Goal: Task Accomplishment & Management: Manage account settings

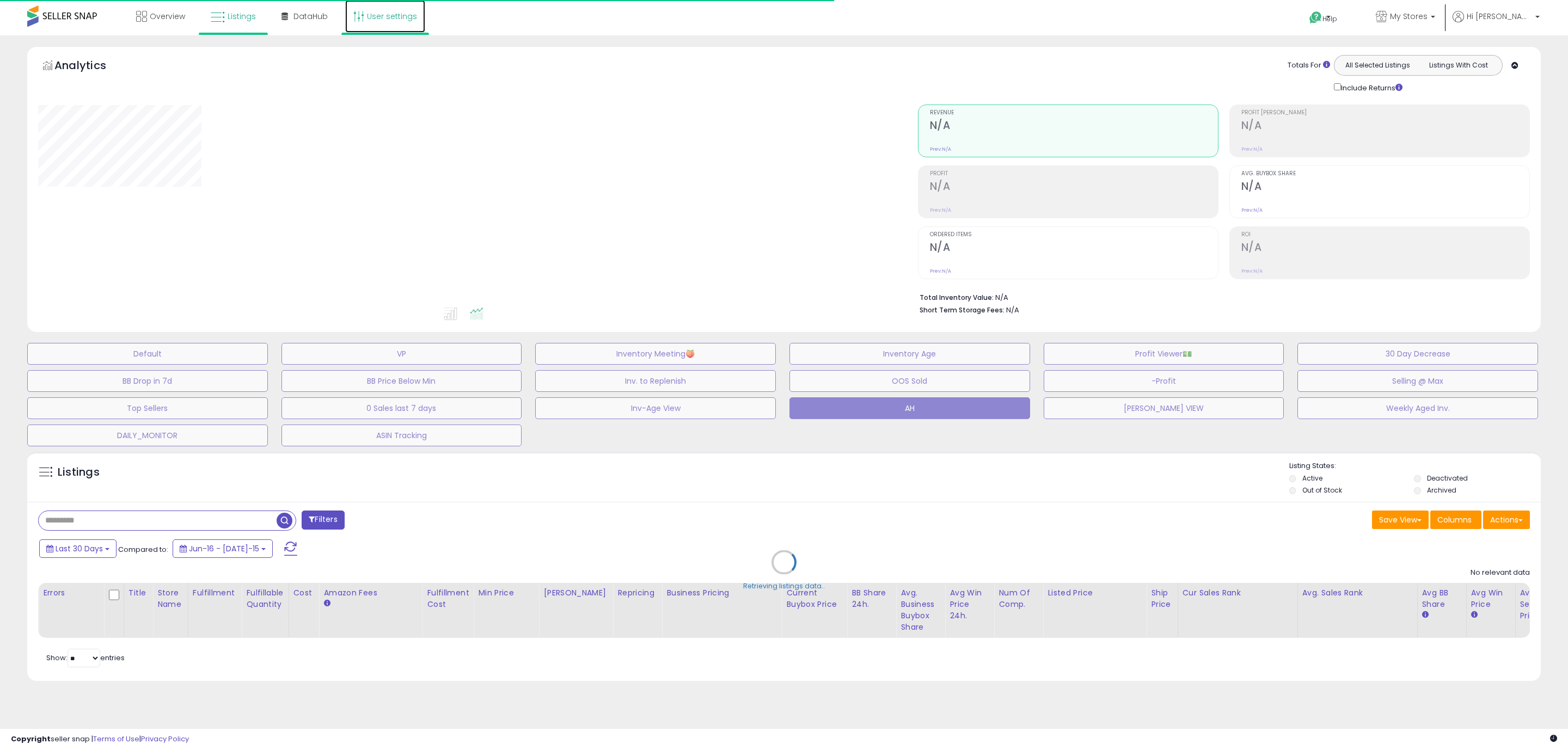
click at [382, 19] on link "User settings" at bounding box center [384, 16] width 80 height 33
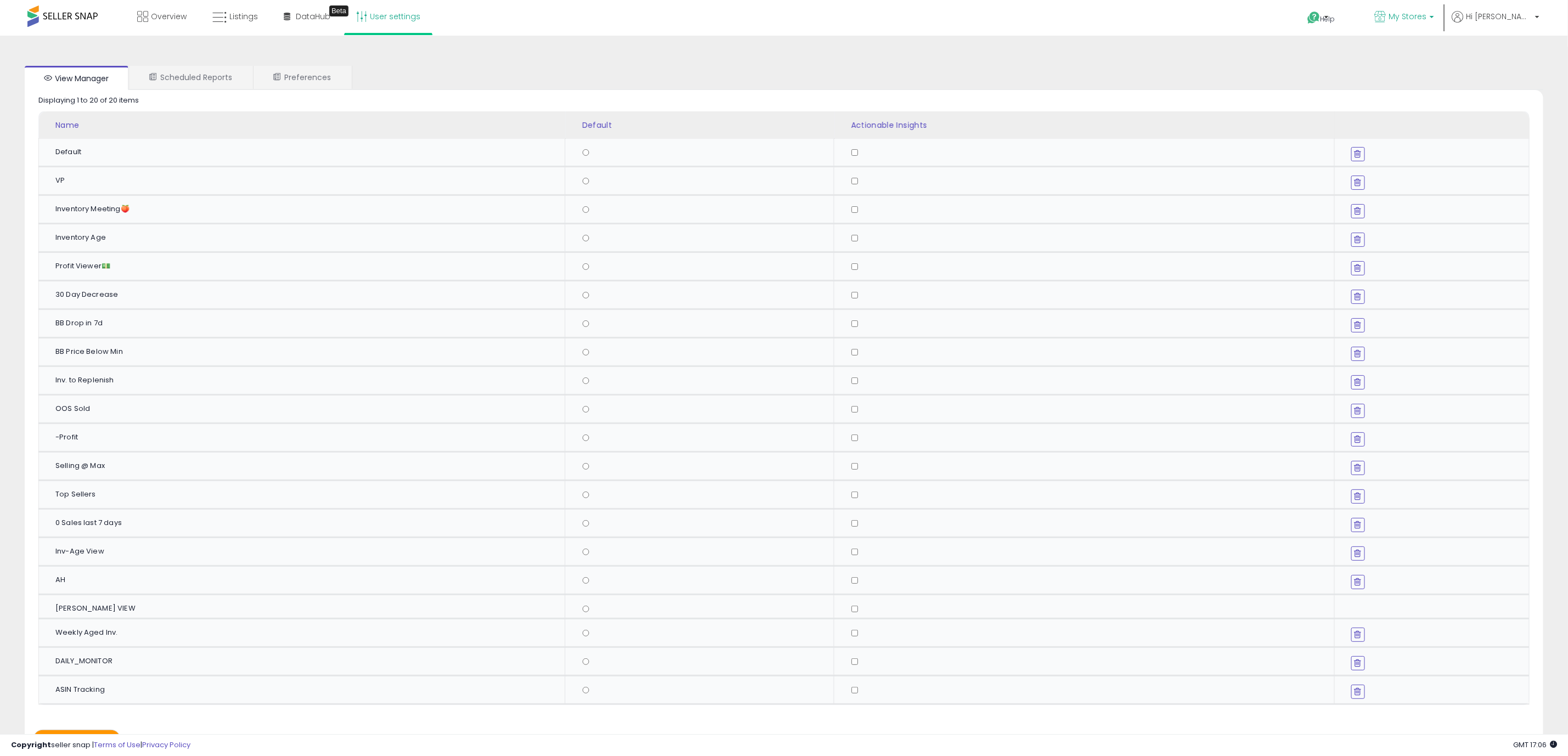
click at [1427, 15] on span "My Stores" at bounding box center [1407, 17] width 38 height 11
click at [1523, 16] on span "Hi [PERSON_NAME]" at bounding box center [1499, 17] width 66 height 11
click at [1202, 77] on ul "View Manager Scheduled Reports Preferences" at bounding box center [784, 78] width 1519 height 25
click at [220, 8] on link "Listings" at bounding box center [235, 16] width 62 height 33
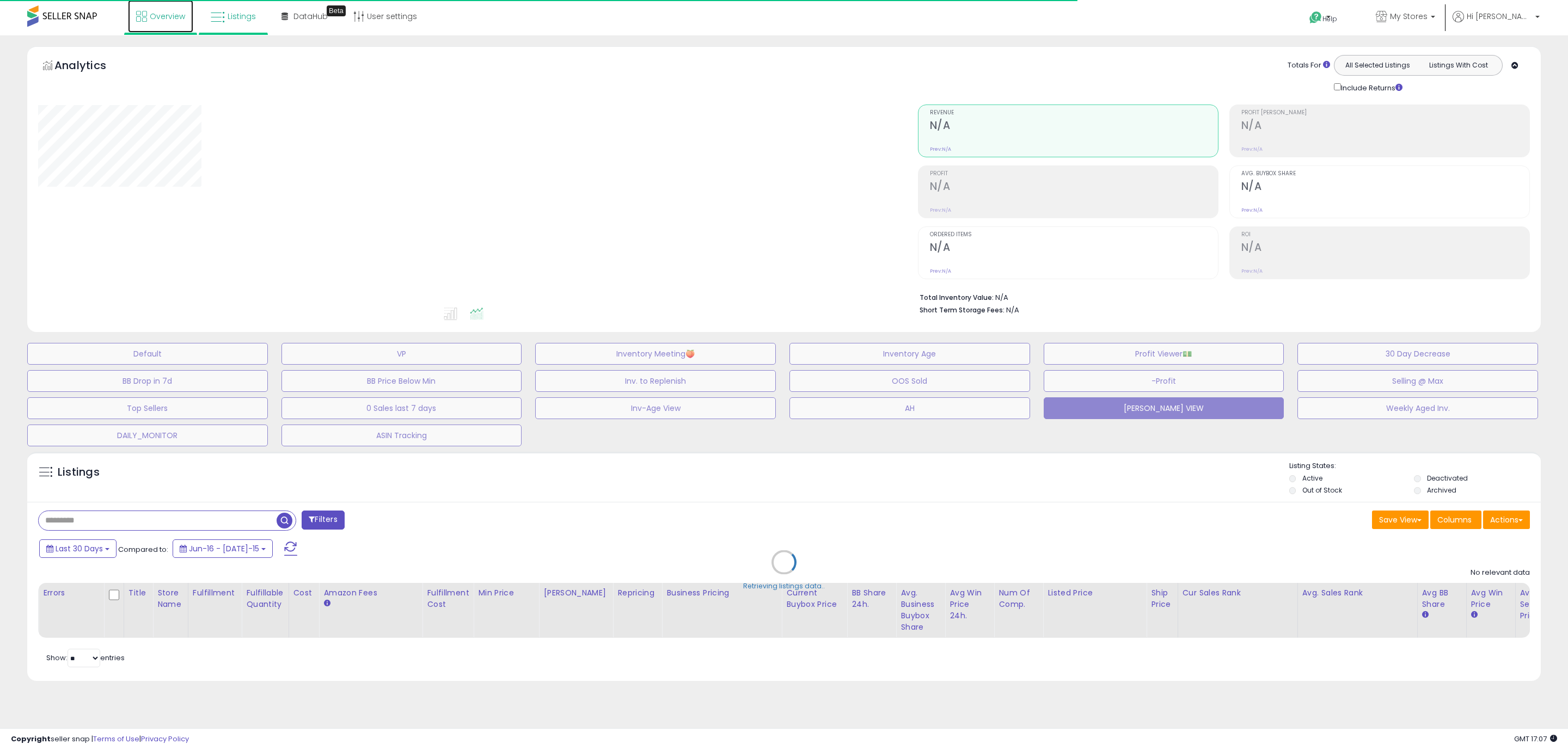
click at [146, 8] on link "Overview" at bounding box center [160, 16] width 66 height 33
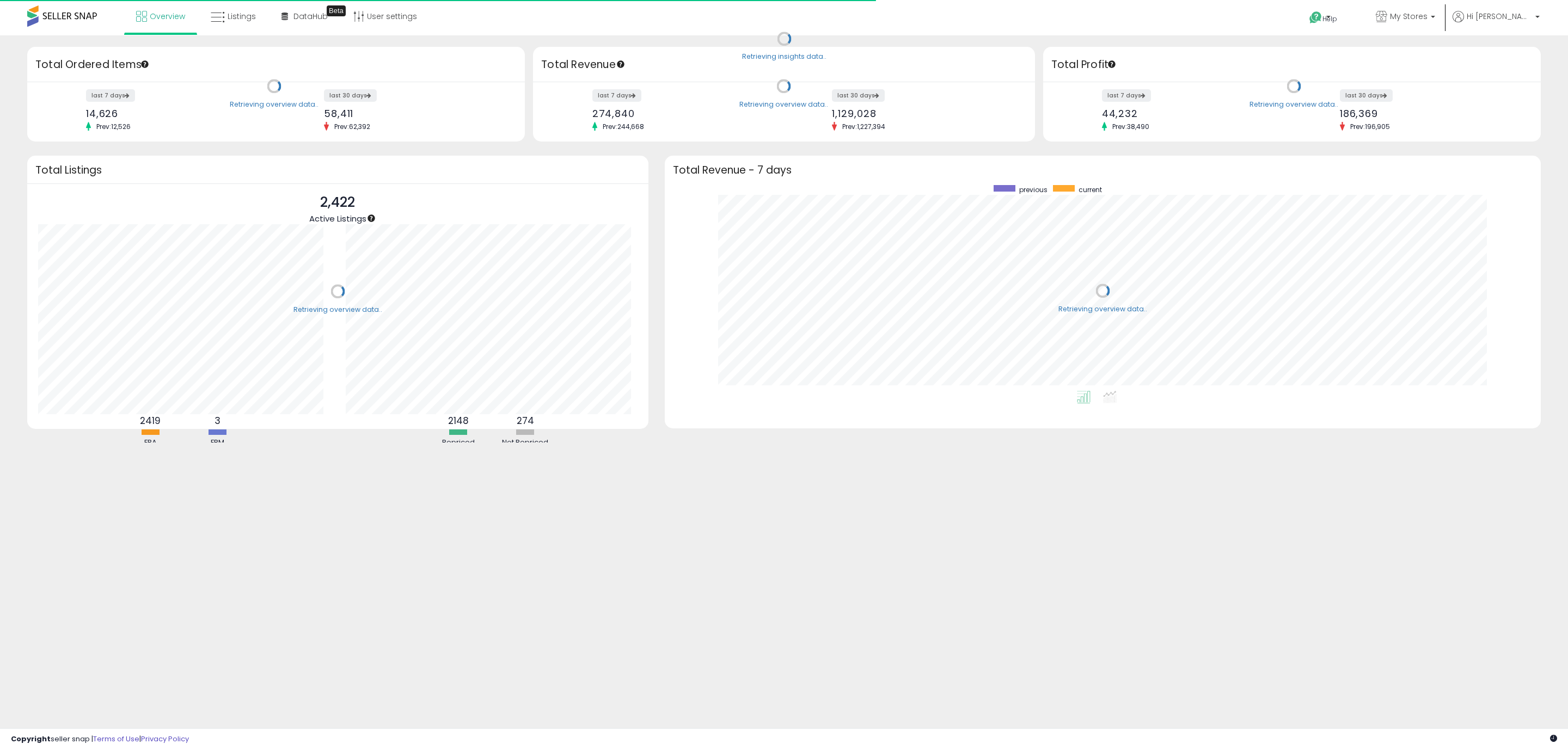
scroll to position [206, 854]
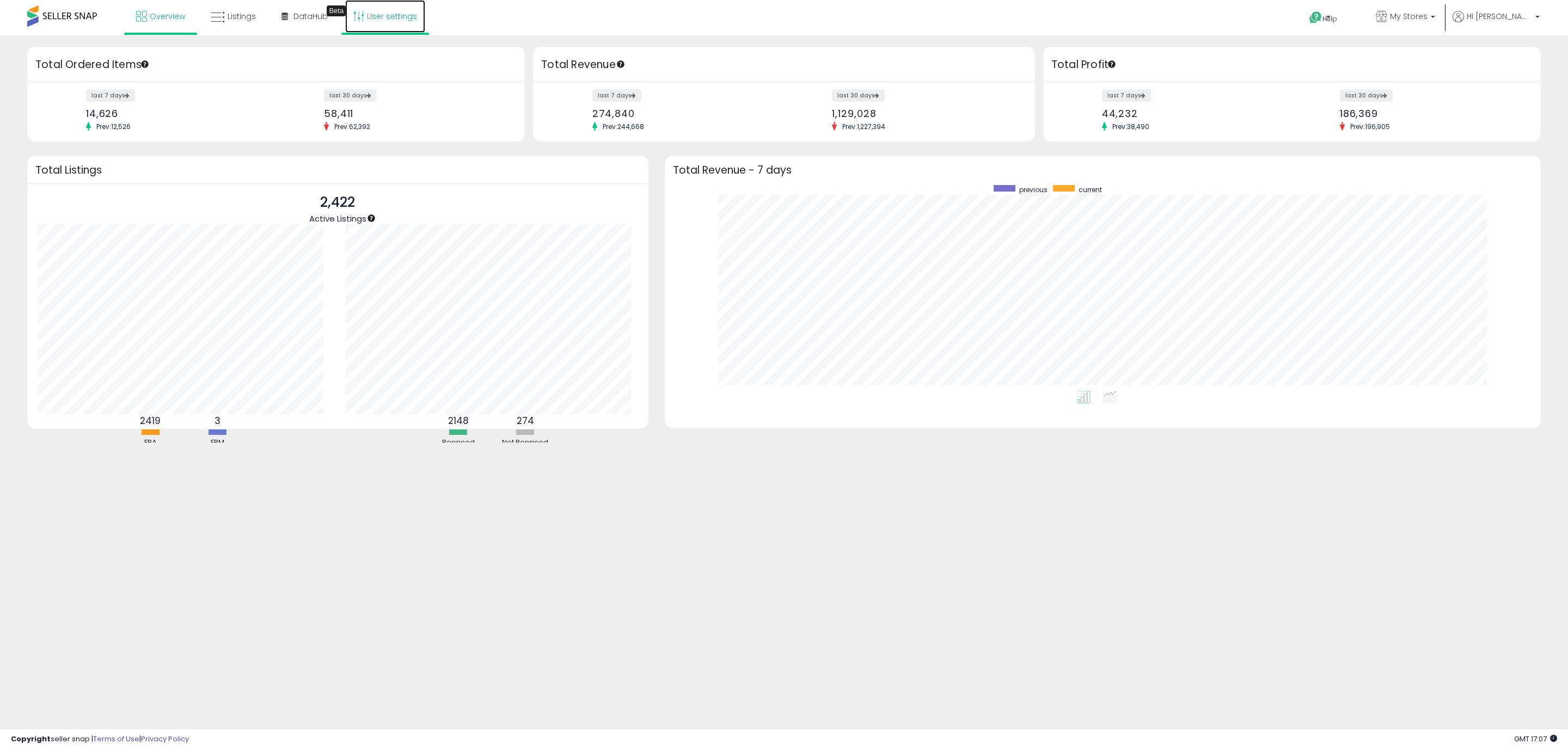
click at [396, 13] on link "User settings" at bounding box center [384, 16] width 80 height 33
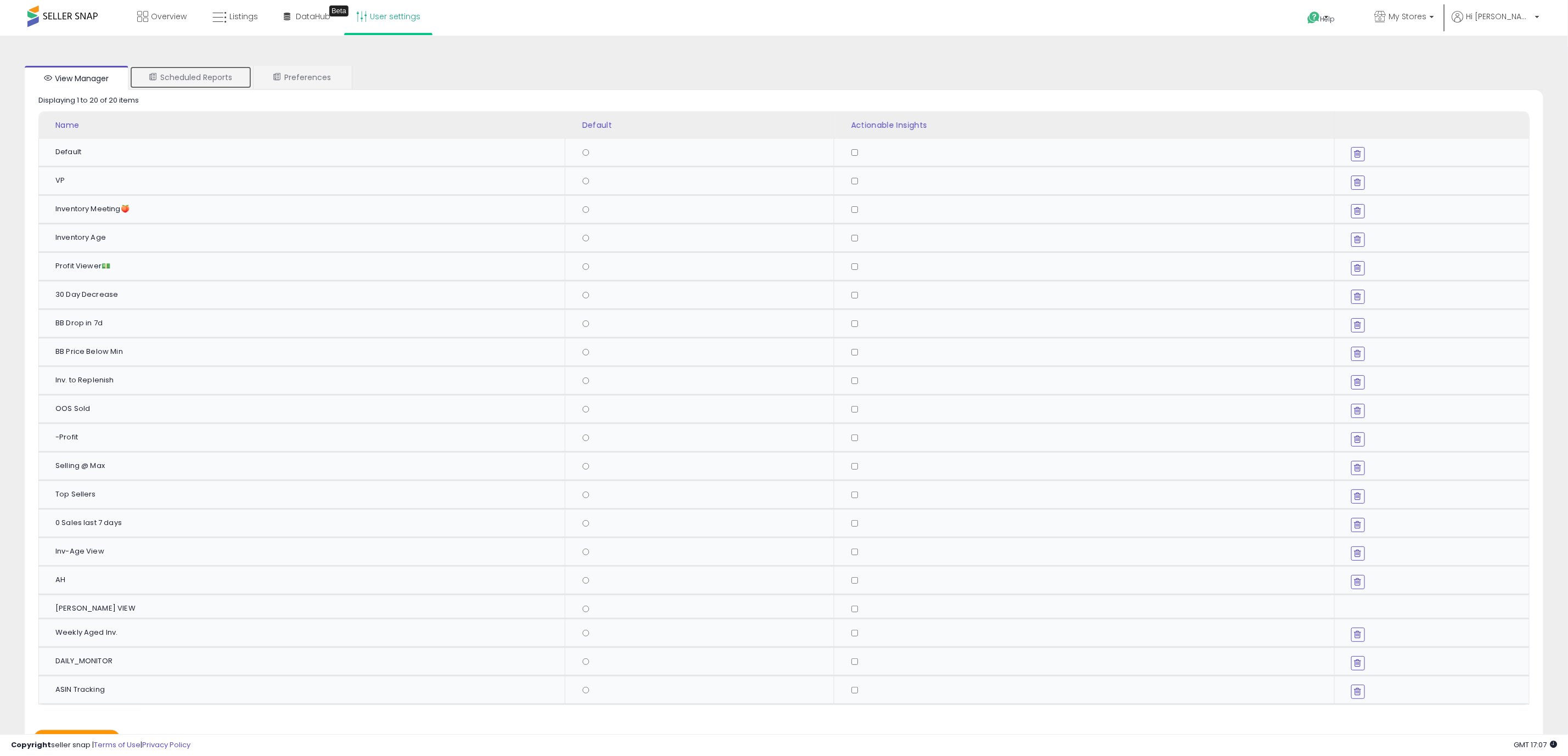
click at [213, 84] on link "Scheduled Reports" at bounding box center [191, 77] width 123 height 23
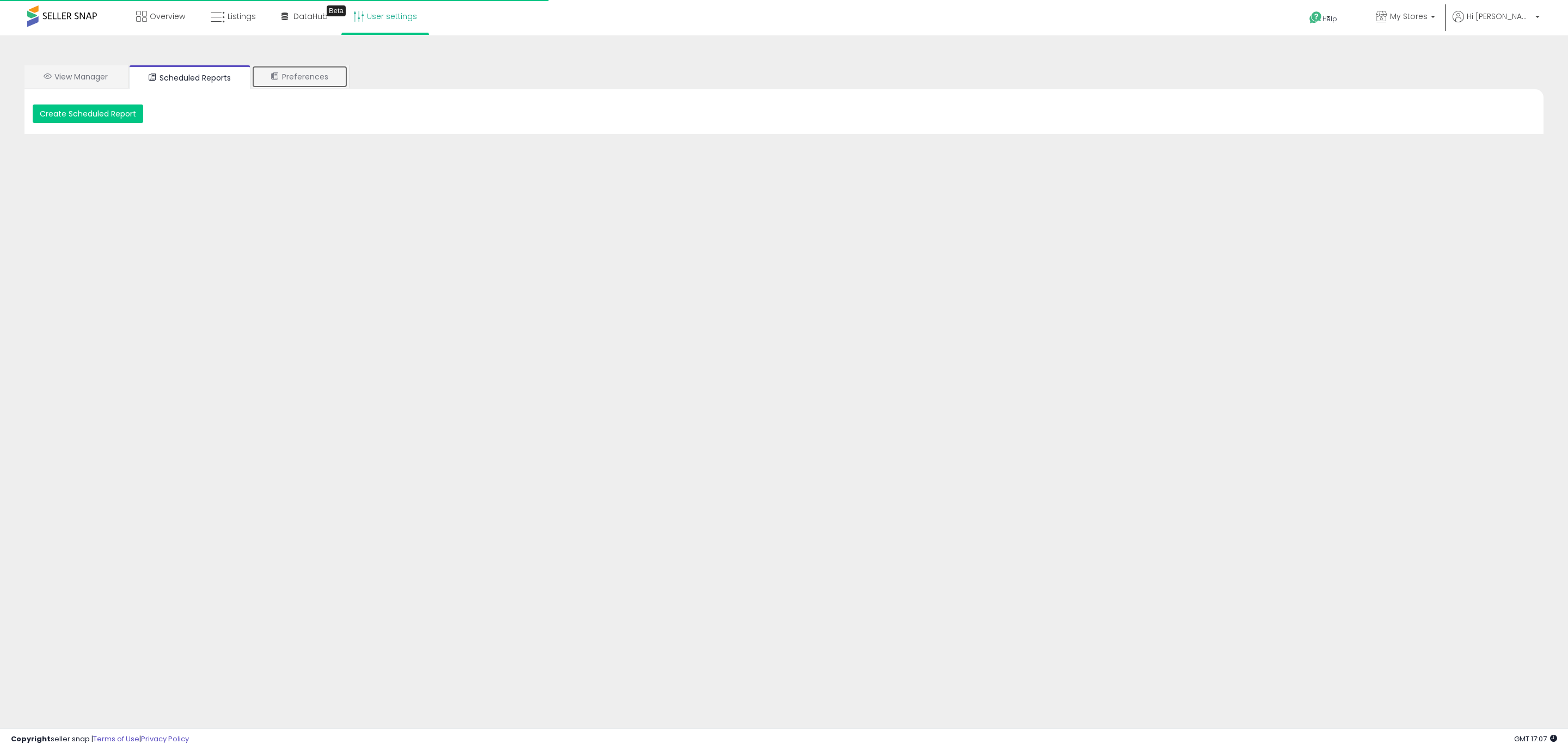
click at [315, 83] on link "Preferences" at bounding box center [299, 77] width 97 height 22
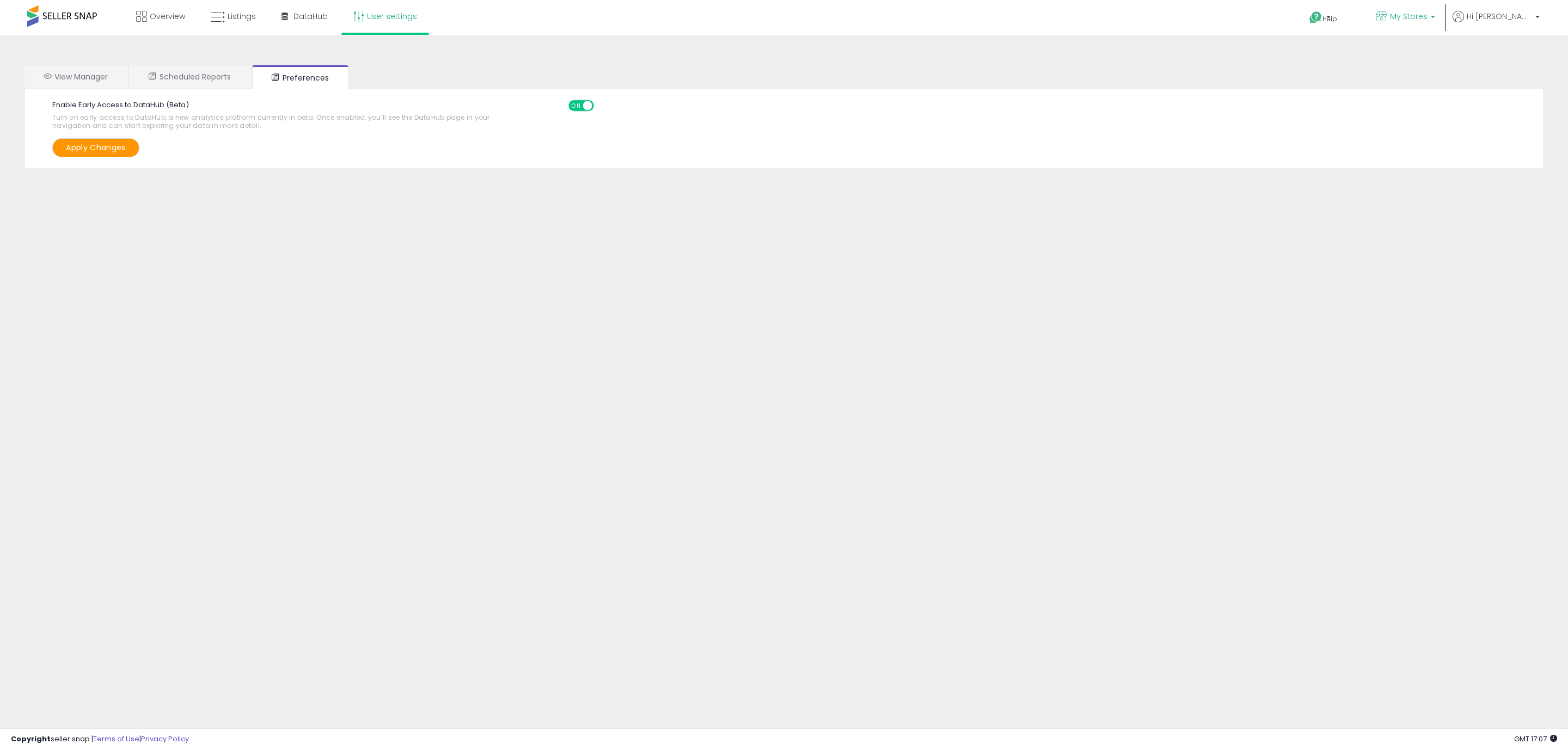
click at [1427, 16] on span "My Stores" at bounding box center [1409, 17] width 37 height 11
click at [1527, 16] on span "Hi [PERSON_NAME]" at bounding box center [1500, 17] width 66 height 11
click at [1525, 59] on link "Account" at bounding box center [1515, 57] width 29 height 10
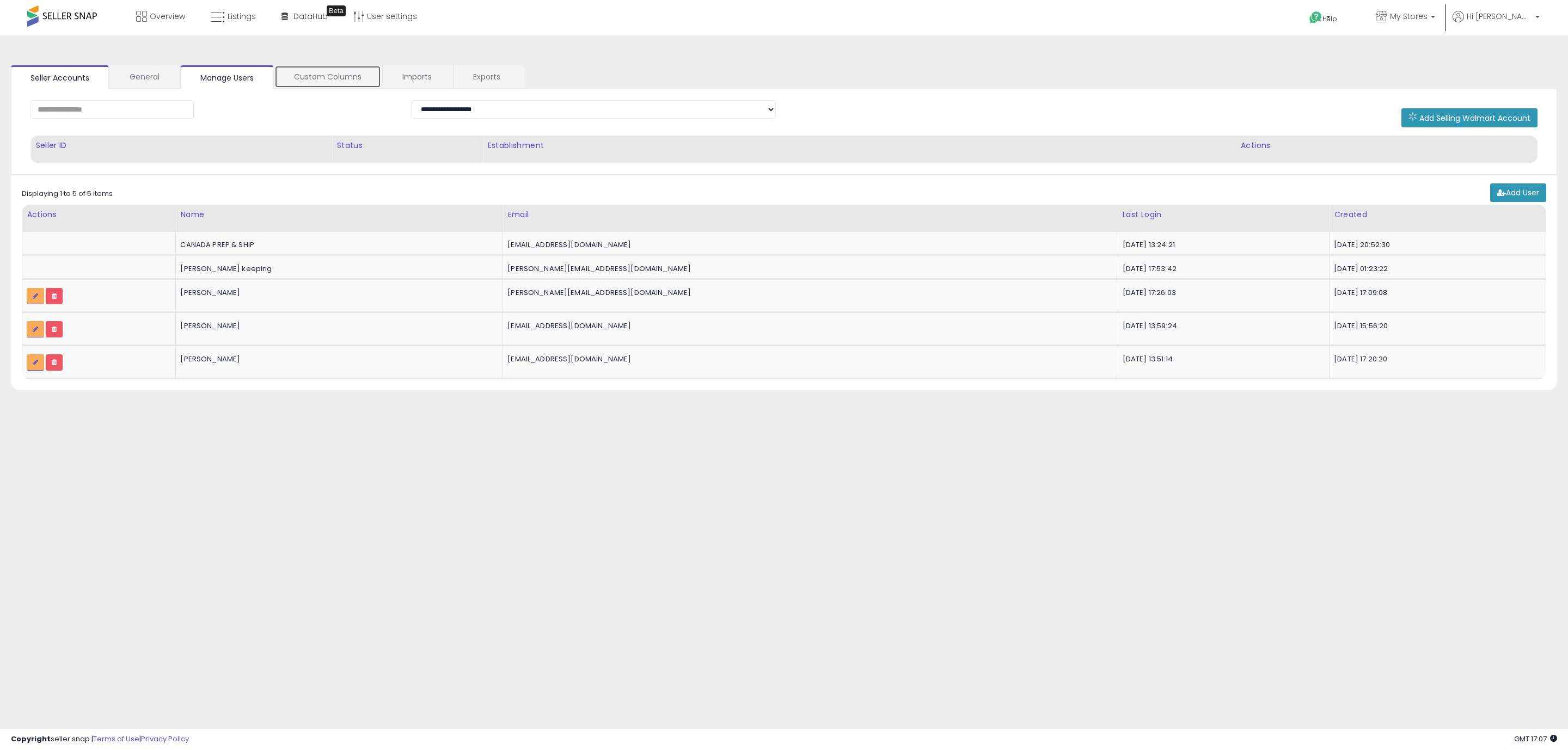
click at [353, 79] on link "Custom Columns" at bounding box center [328, 77] width 107 height 22
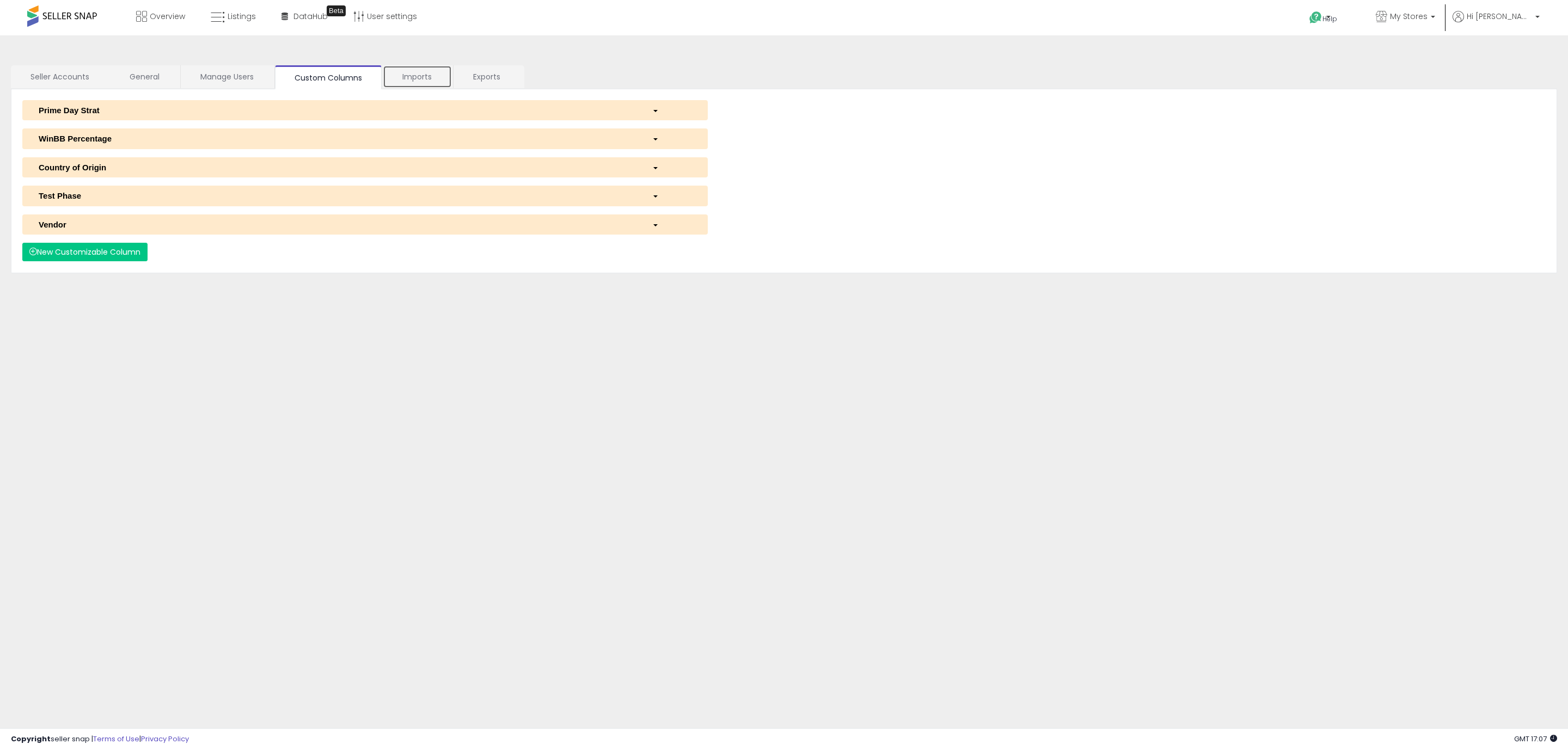
click at [432, 77] on link "Imports" at bounding box center [417, 77] width 69 height 22
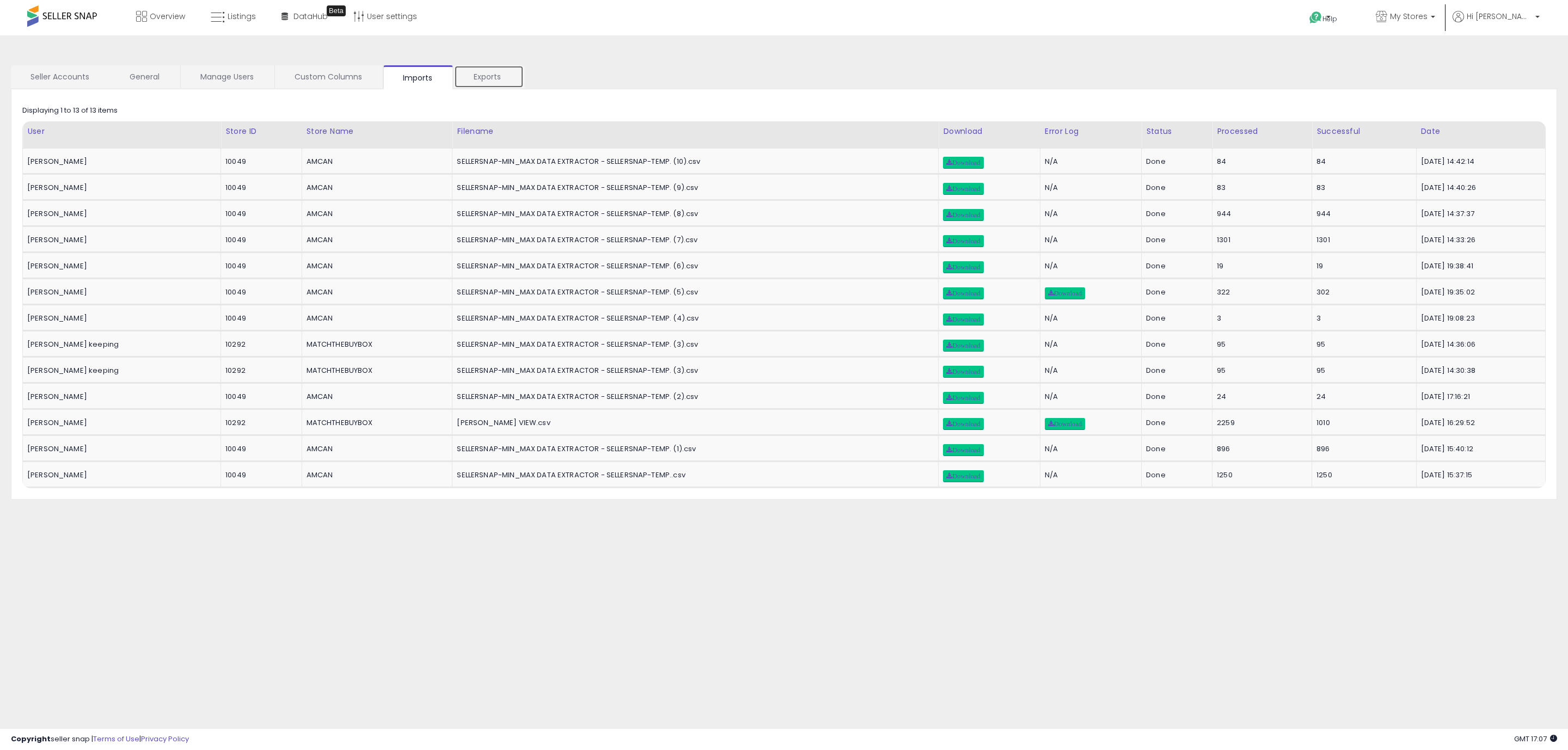
click at [501, 76] on link "Exports" at bounding box center [488, 77] width 69 height 22
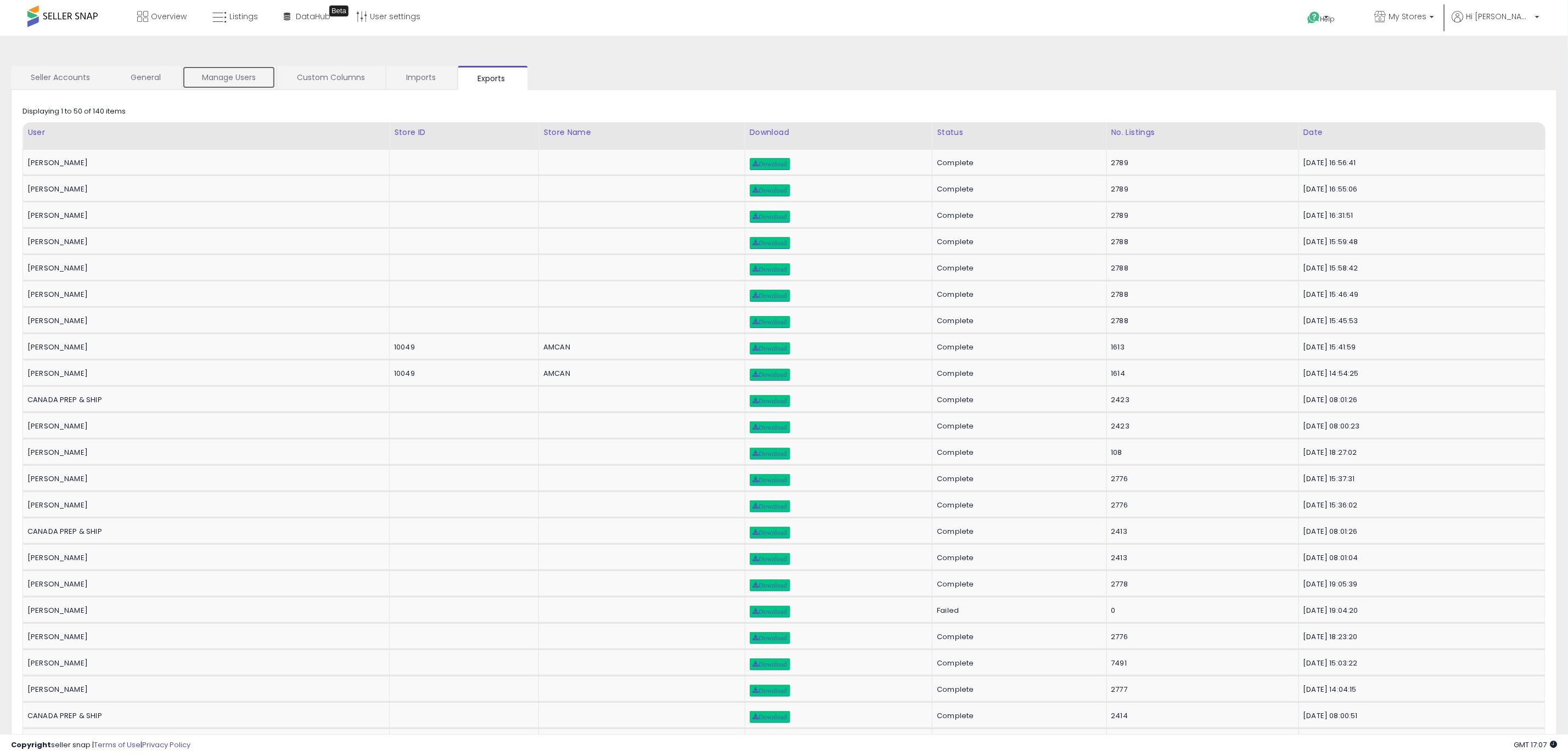
click at [240, 82] on link "Manage Users" at bounding box center [229, 77] width 94 height 23
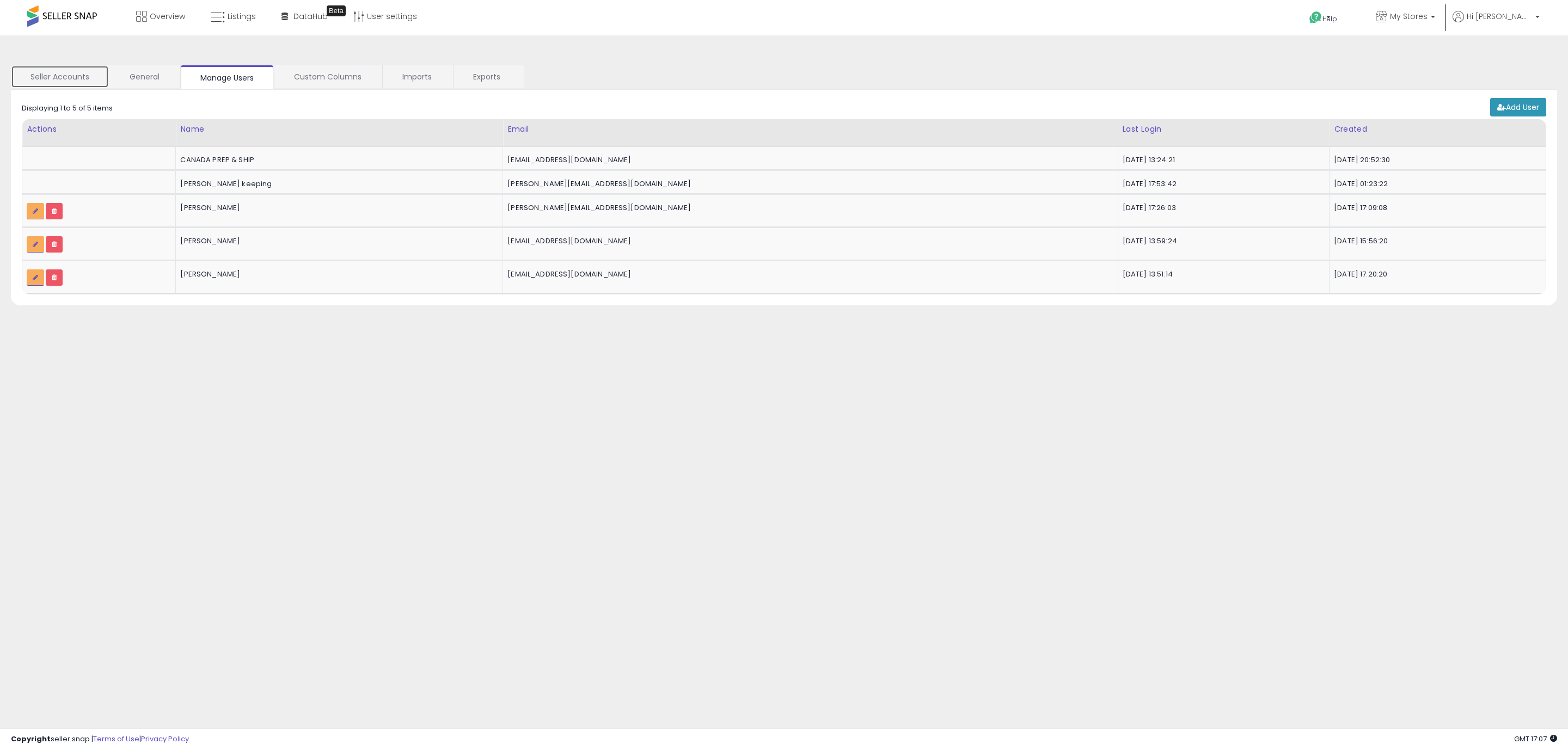
click at [81, 77] on link "Seller Accounts" at bounding box center [60, 77] width 98 height 22
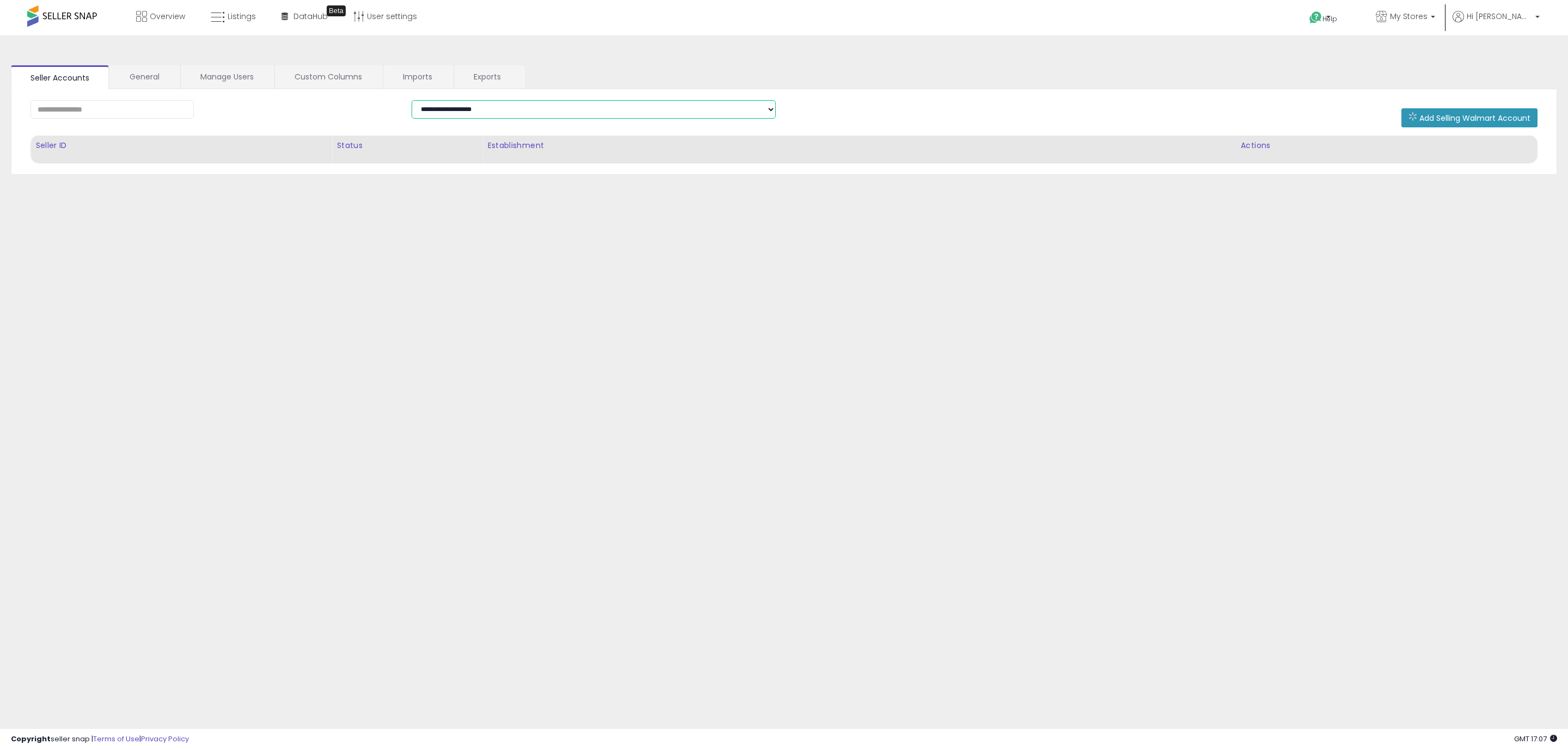
click at [455, 114] on select "**********" at bounding box center [593, 110] width 365 height 19
select select "**********"
click at [411, 100] on select "**********" at bounding box center [593, 110] width 365 height 19
click at [119, 72] on link "General" at bounding box center [144, 77] width 69 height 22
click at [139, 71] on link "General" at bounding box center [144, 78] width 69 height 24
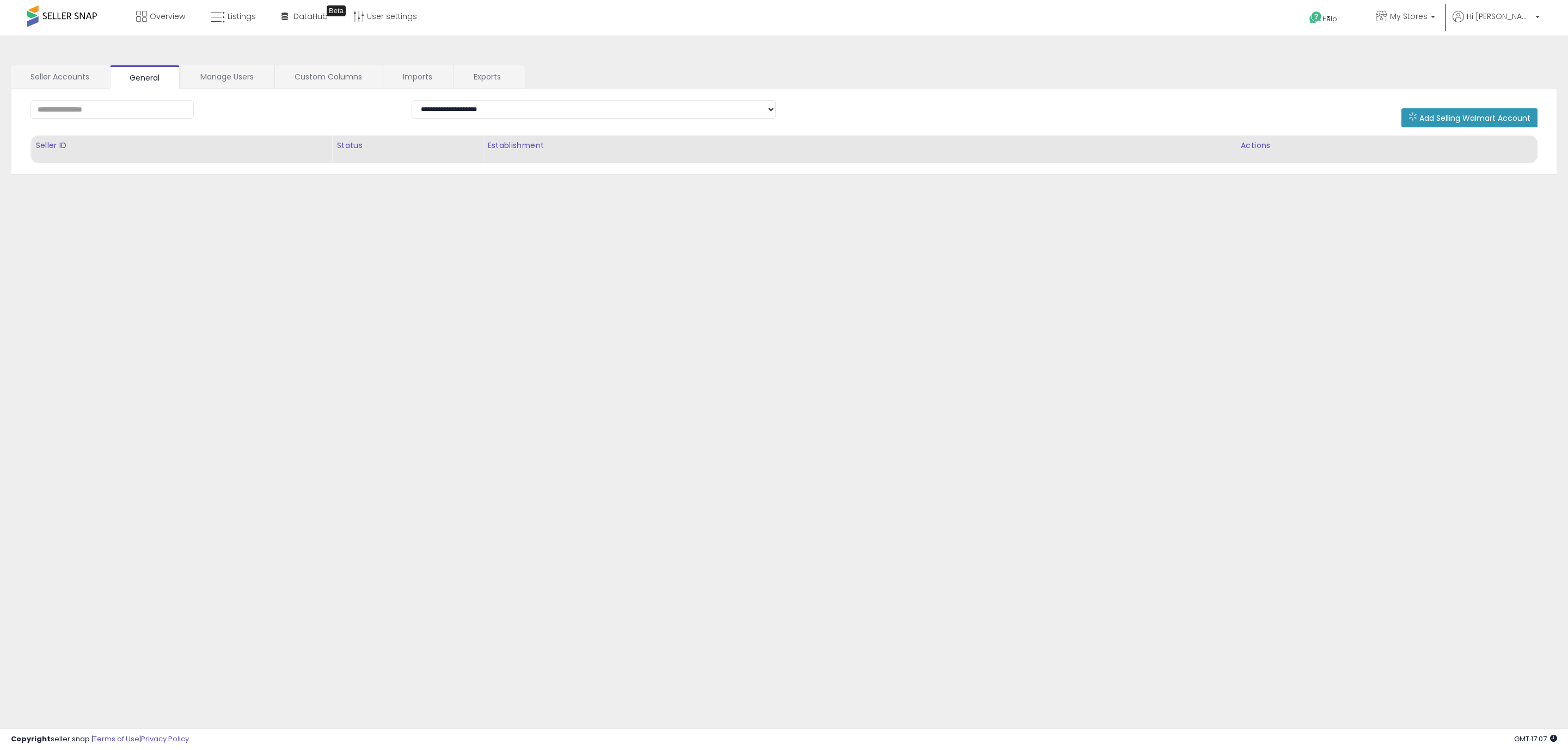
drag, startPoint x: 301, startPoint y: 185, endPoint x: 259, endPoint y: 174, distance: 43.4
click at [298, 185] on div "**********" at bounding box center [784, 272] width 1557 height 452
click at [72, 75] on link "Seller Accounts" at bounding box center [60, 77] width 98 height 22
click at [168, 79] on link "General" at bounding box center [144, 77] width 69 height 22
click at [234, 76] on link "Manage Users" at bounding box center [227, 77] width 93 height 22
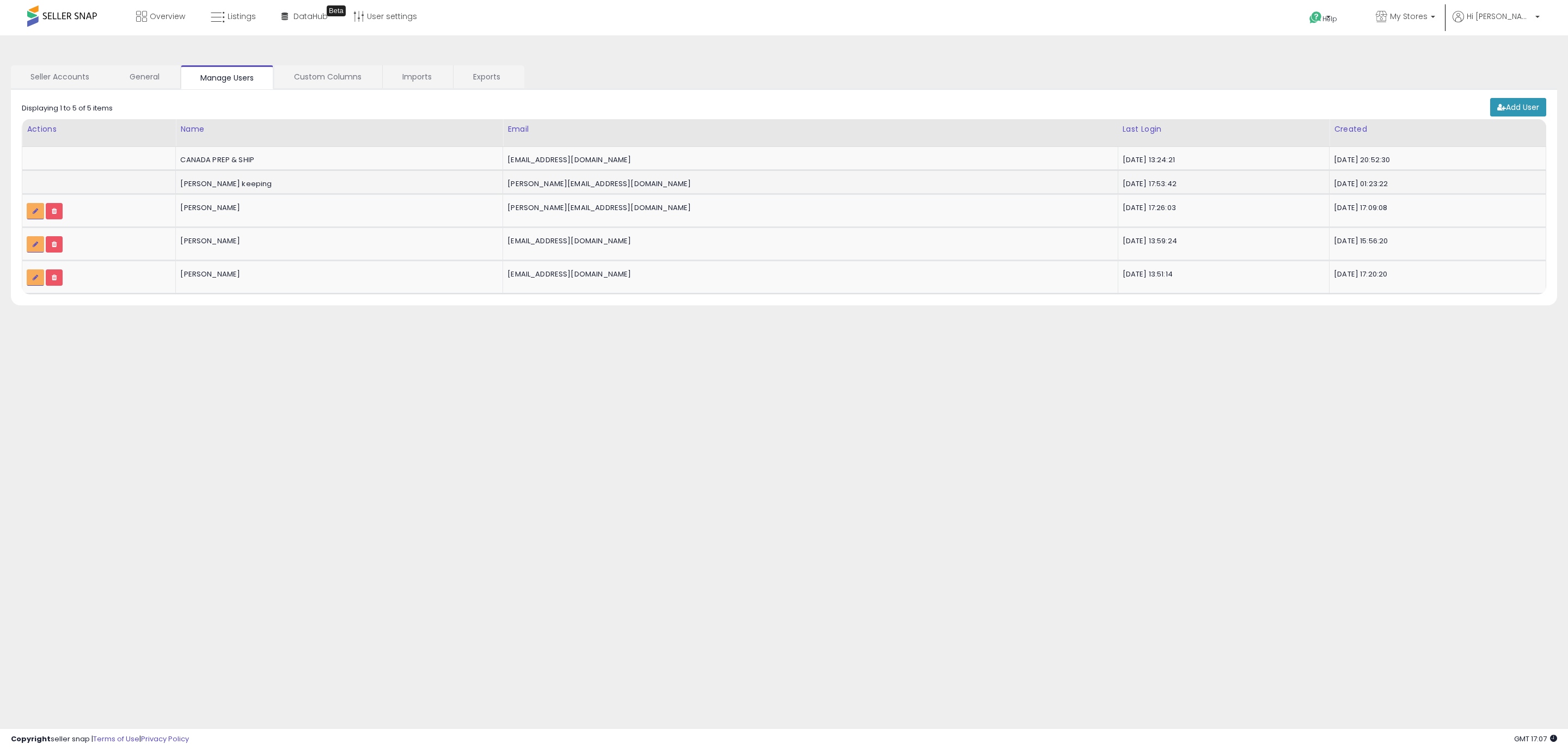
click at [389, 176] on td "curtis keeping" at bounding box center [339, 182] width 327 height 24
drag, startPoint x: 345, startPoint y: 238, endPoint x: 324, endPoint y: 270, distance: 38.3
click at [343, 239] on div "Devon Gillis" at bounding box center [336, 241] width 314 height 9
click at [306, 72] on link "Custom Columns" at bounding box center [328, 77] width 107 height 22
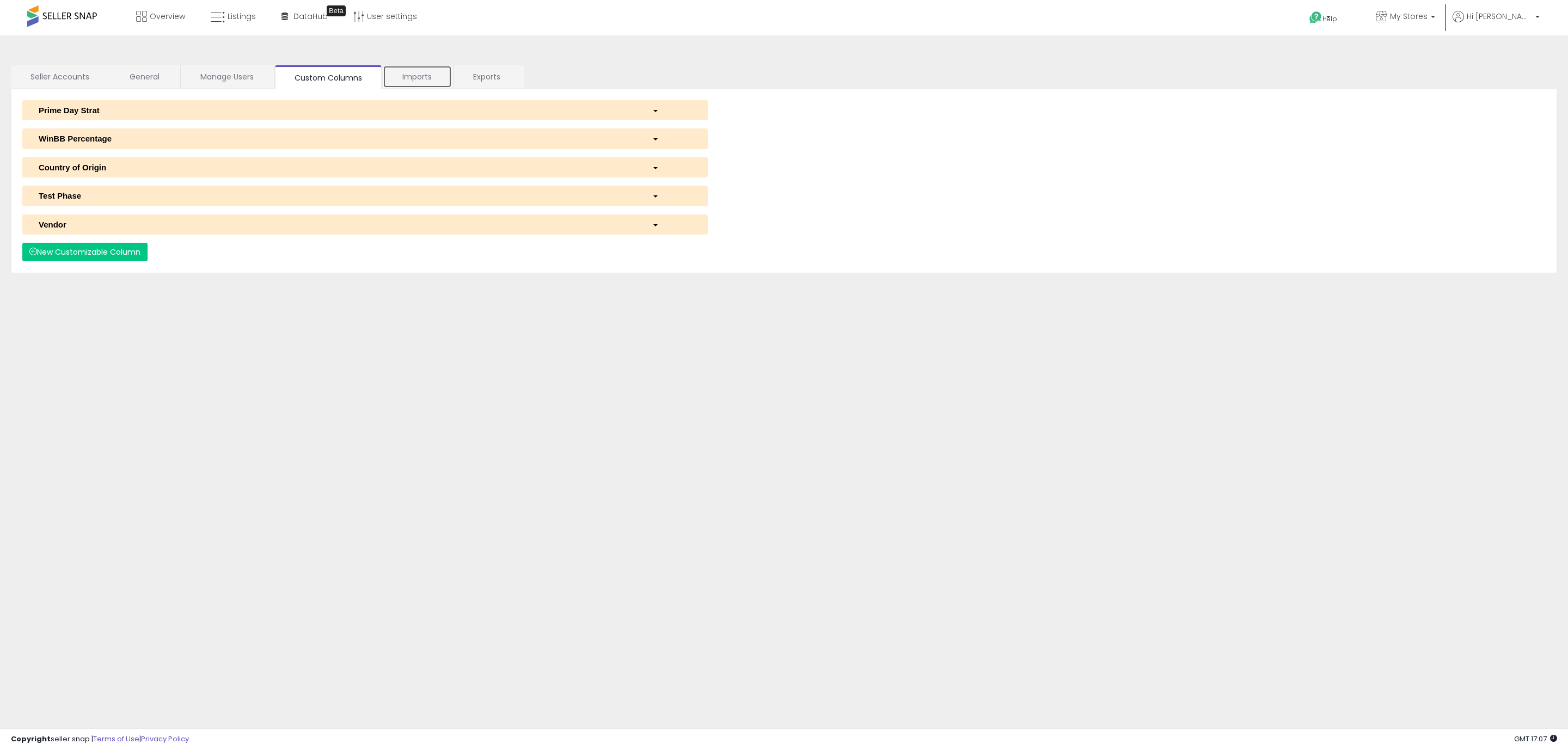
click at [415, 72] on link "Imports" at bounding box center [417, 77] width 69 height 22
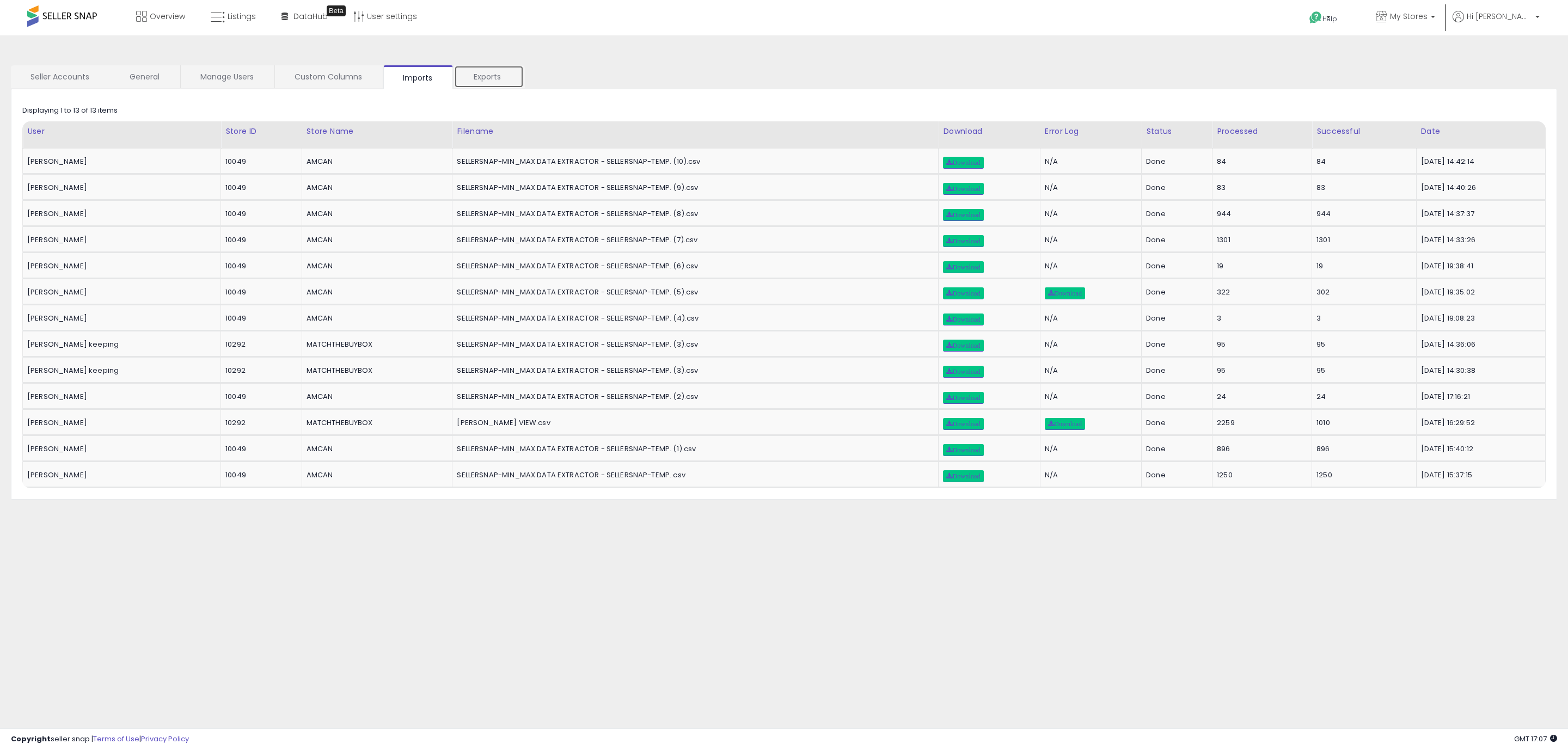
click at [470, 82] on link "Exports" at bounding box center [488, 77] width 69 height 22
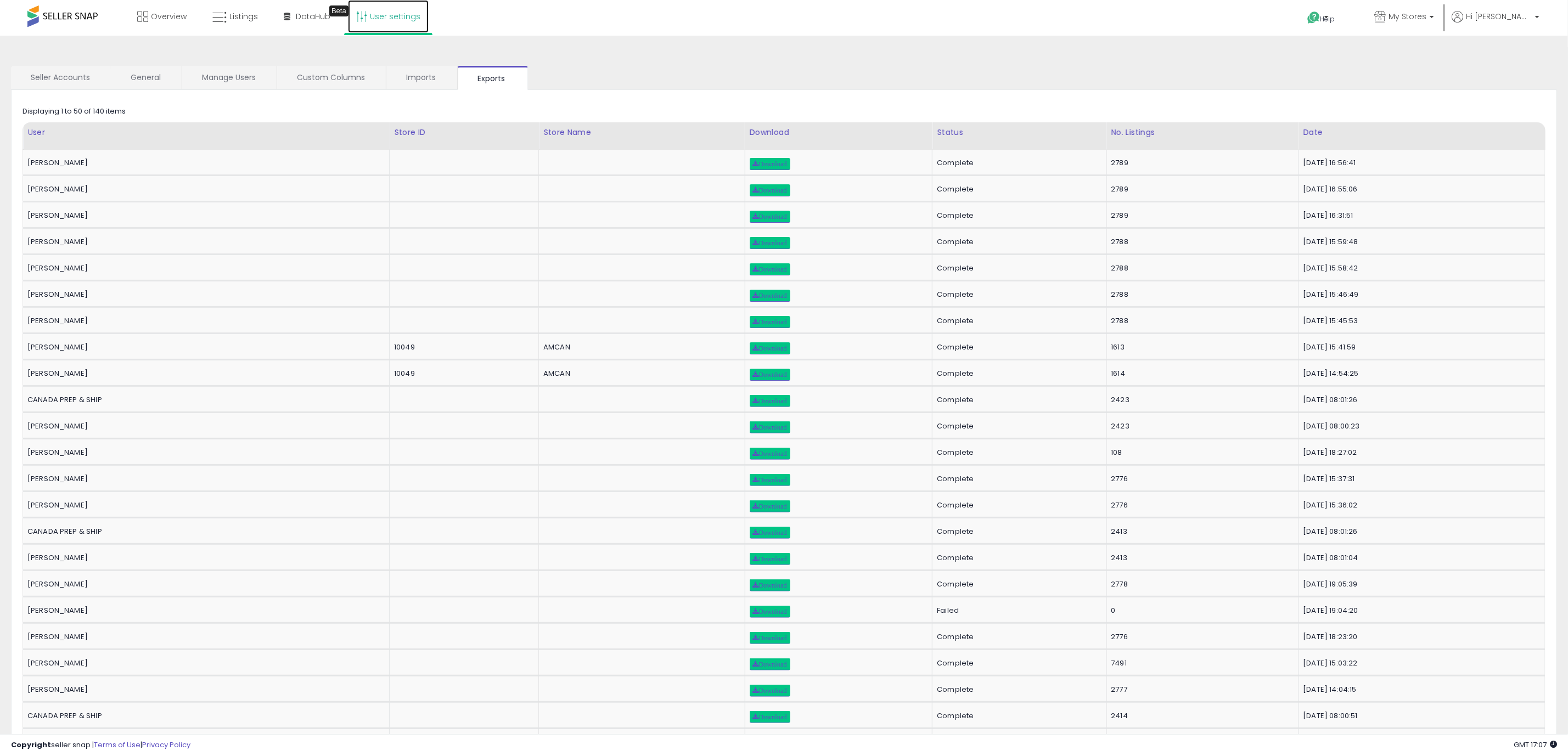
click at [362, 14] on icon at bounding box center [362, 17] width 11 height 11
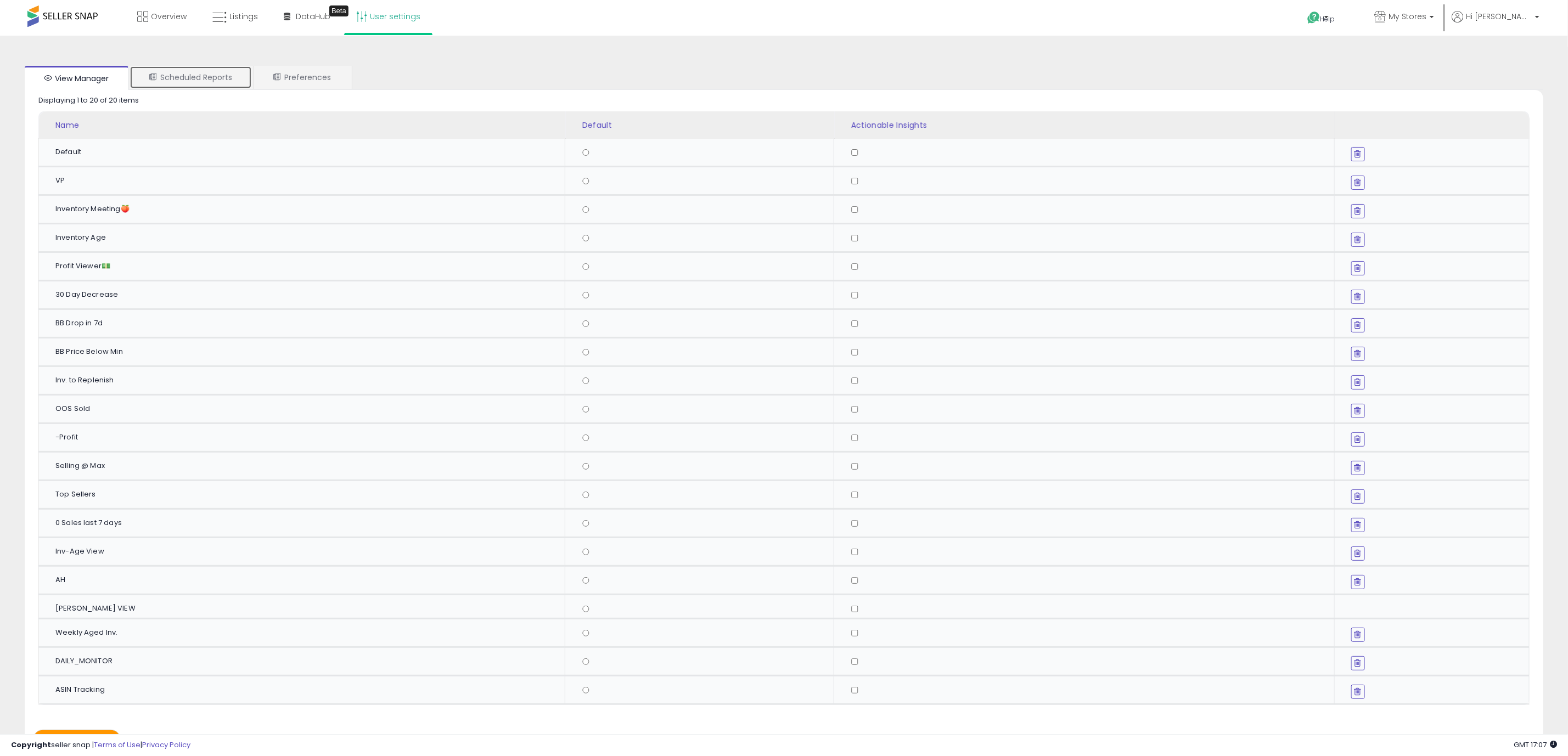
click at [198, 79] on link "Scheduled Reports" at bounding box center [191, 77] width 123 height 23
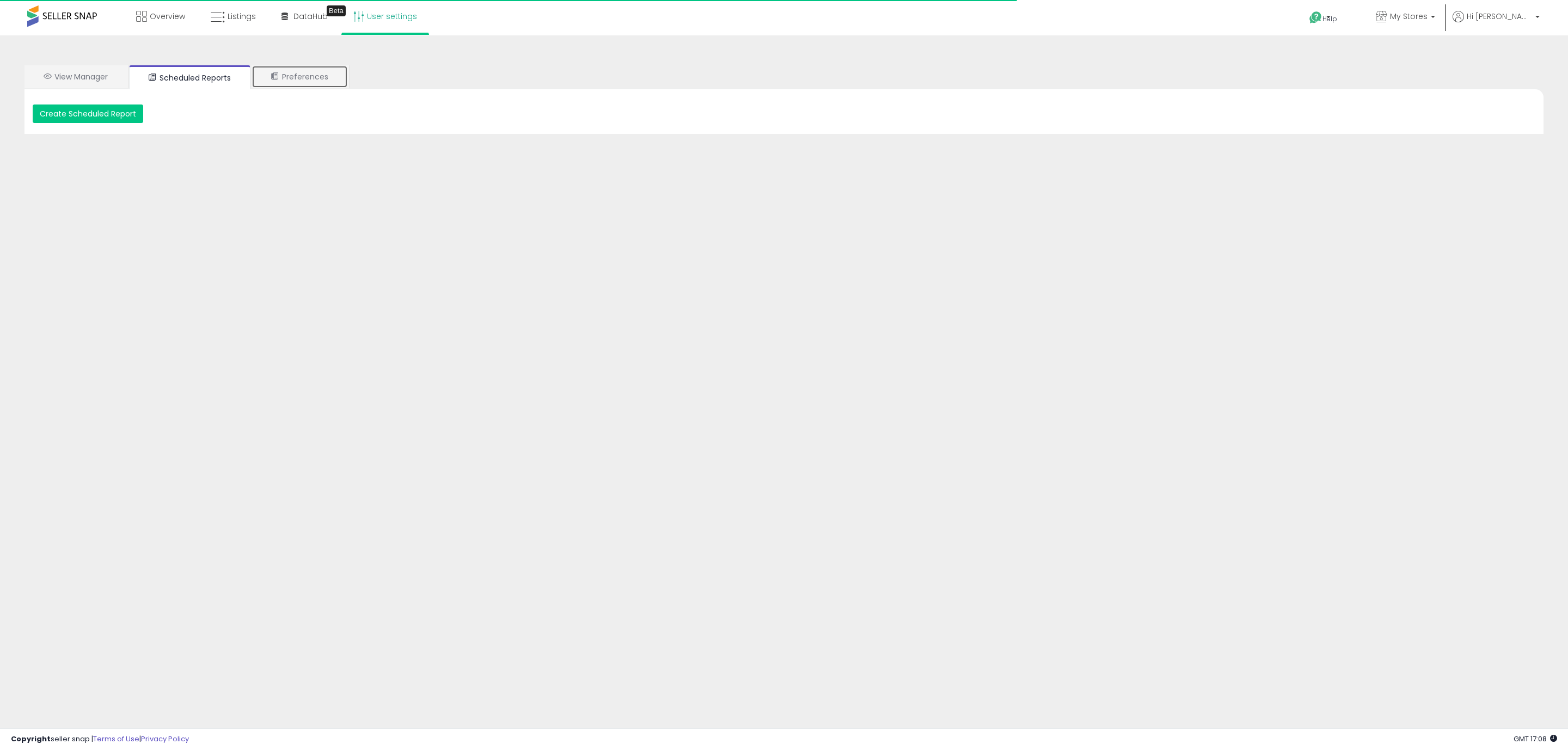
click at [339, 79] on link "Preferences" at bounding box center [299, 77] width 97 height 22
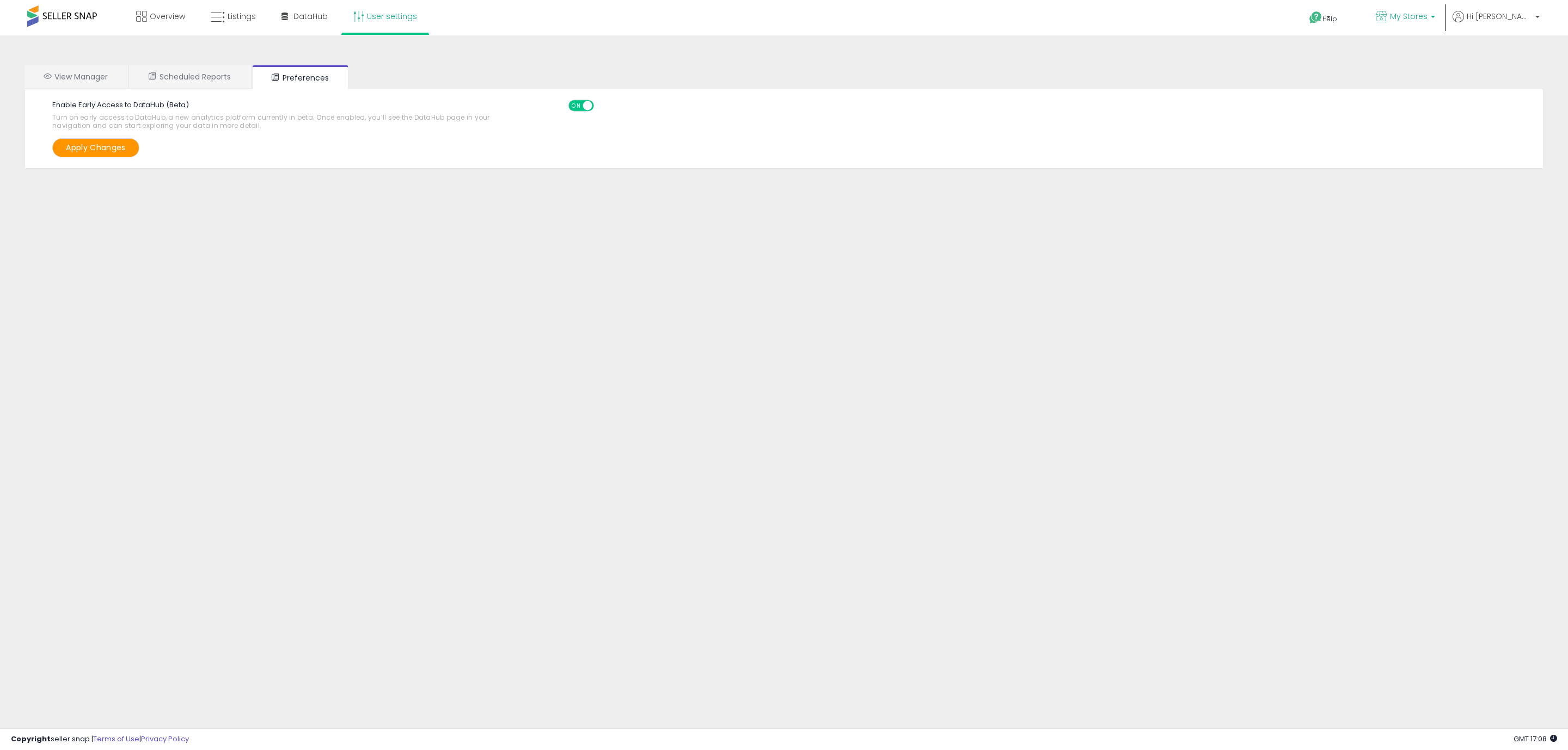
click at [1427, 22] on span "My Stores" at bounding box center [1409, 17] width 37 height 11
click at [1369, 133] on button "Apply" at bounding box center [1357, 137] width 87 height 14
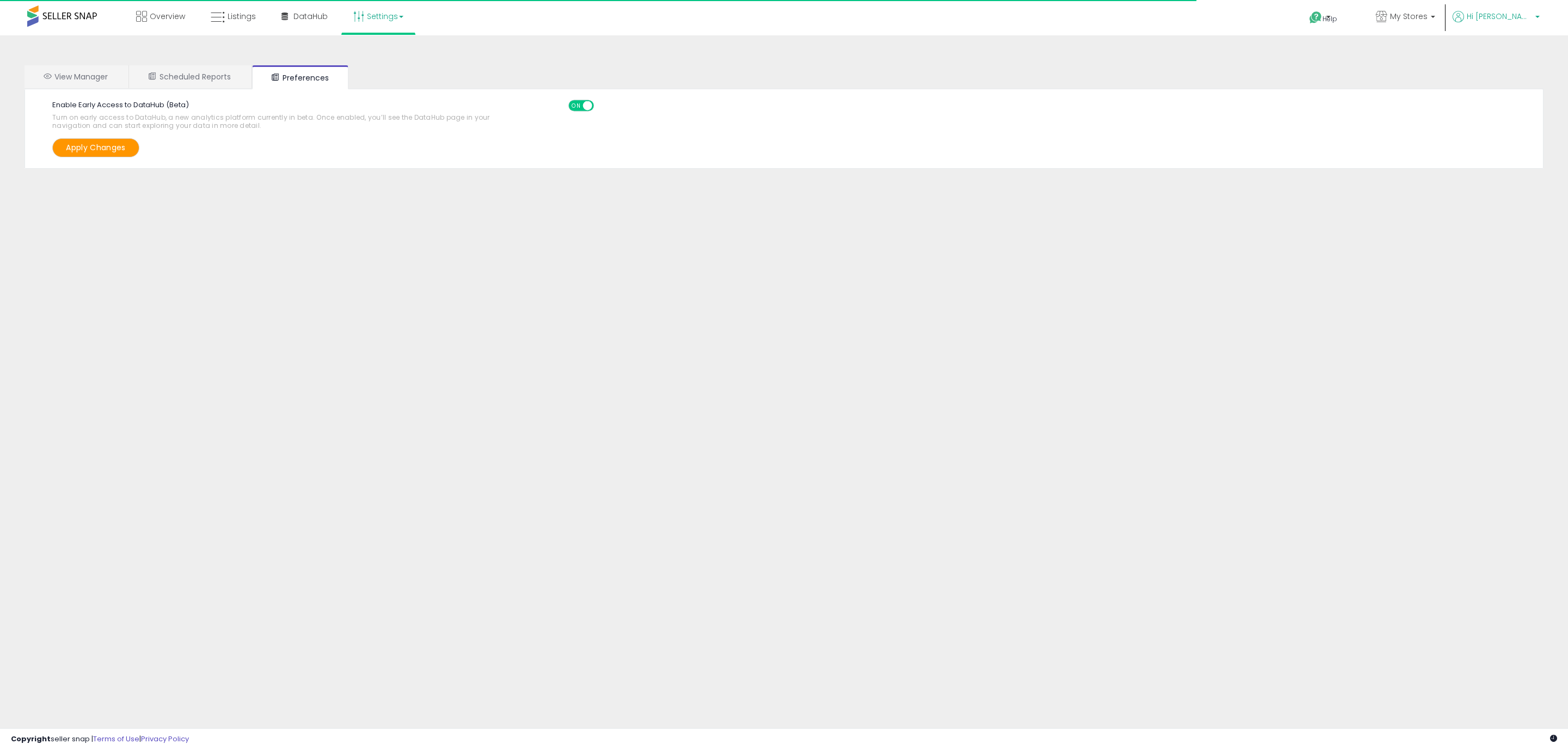
click at [1503, 16] on span "Hi [PERSON_NAME]" at bounding box center [1500, 17] width 66 height 11
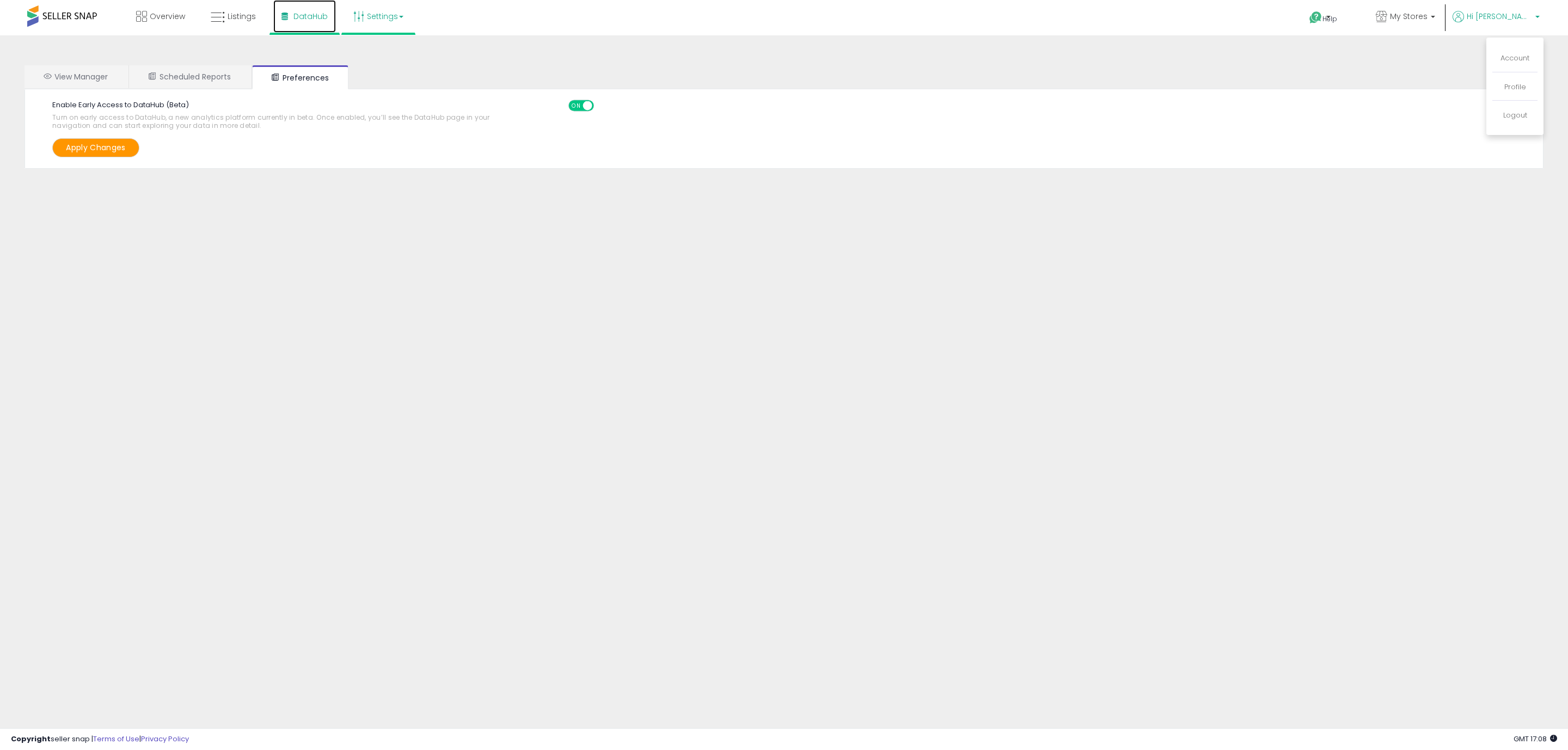
click at [305, 6] on link "DataHub" at bounding box center [305, 16] width 63 height 33
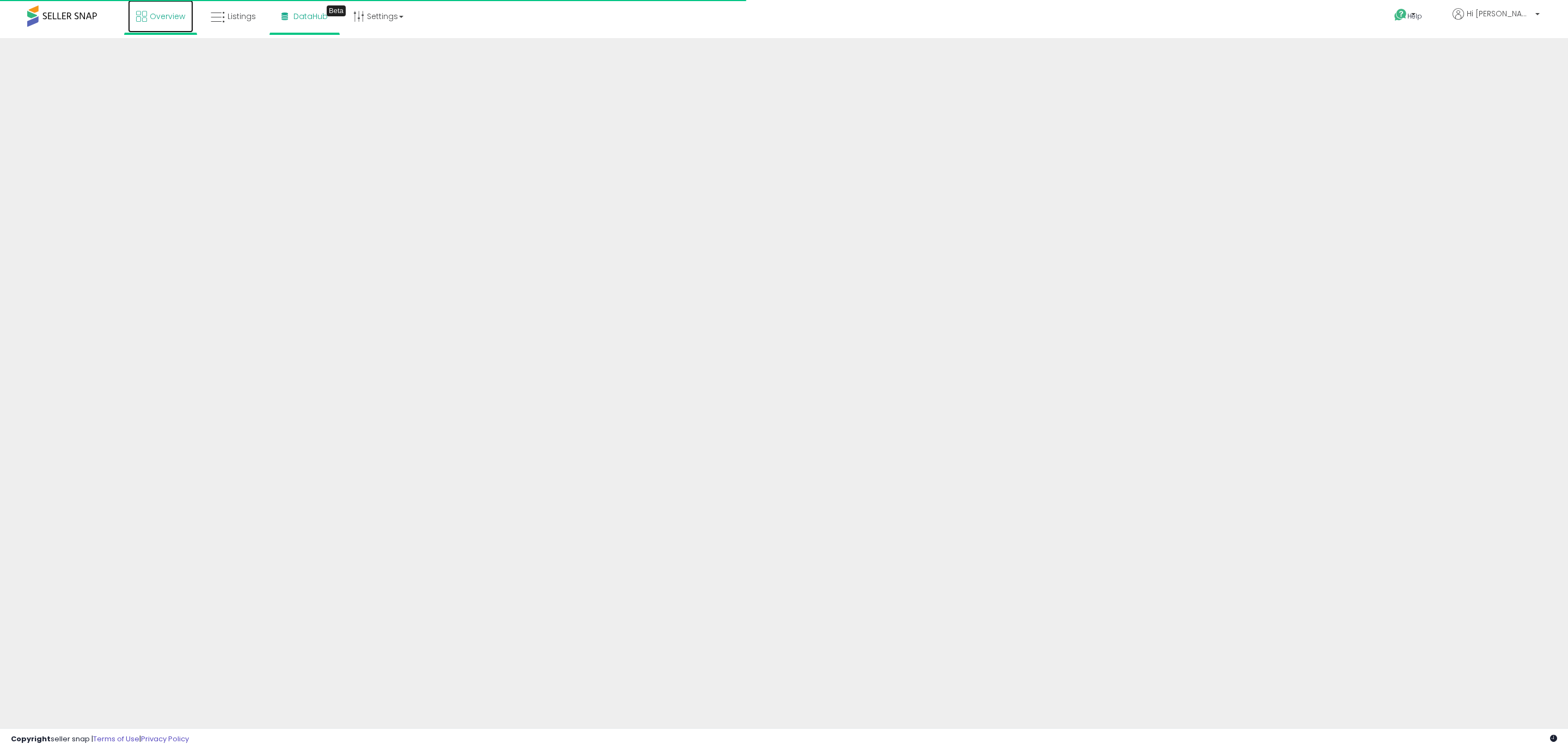
click at [168, 17] on span "Overview" at bounding box center [168, 17] width 36 height 11
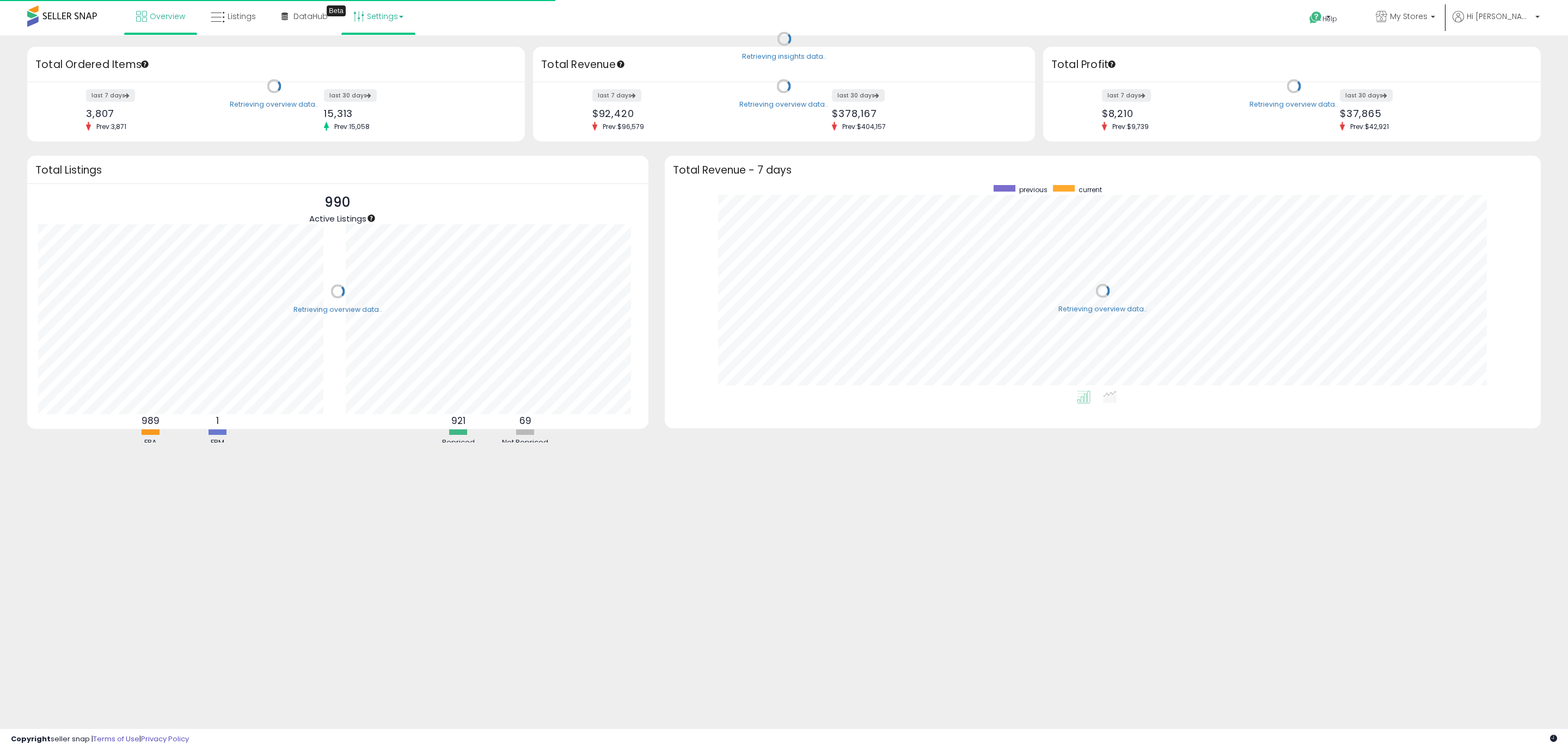
scroll to position [206, 854]
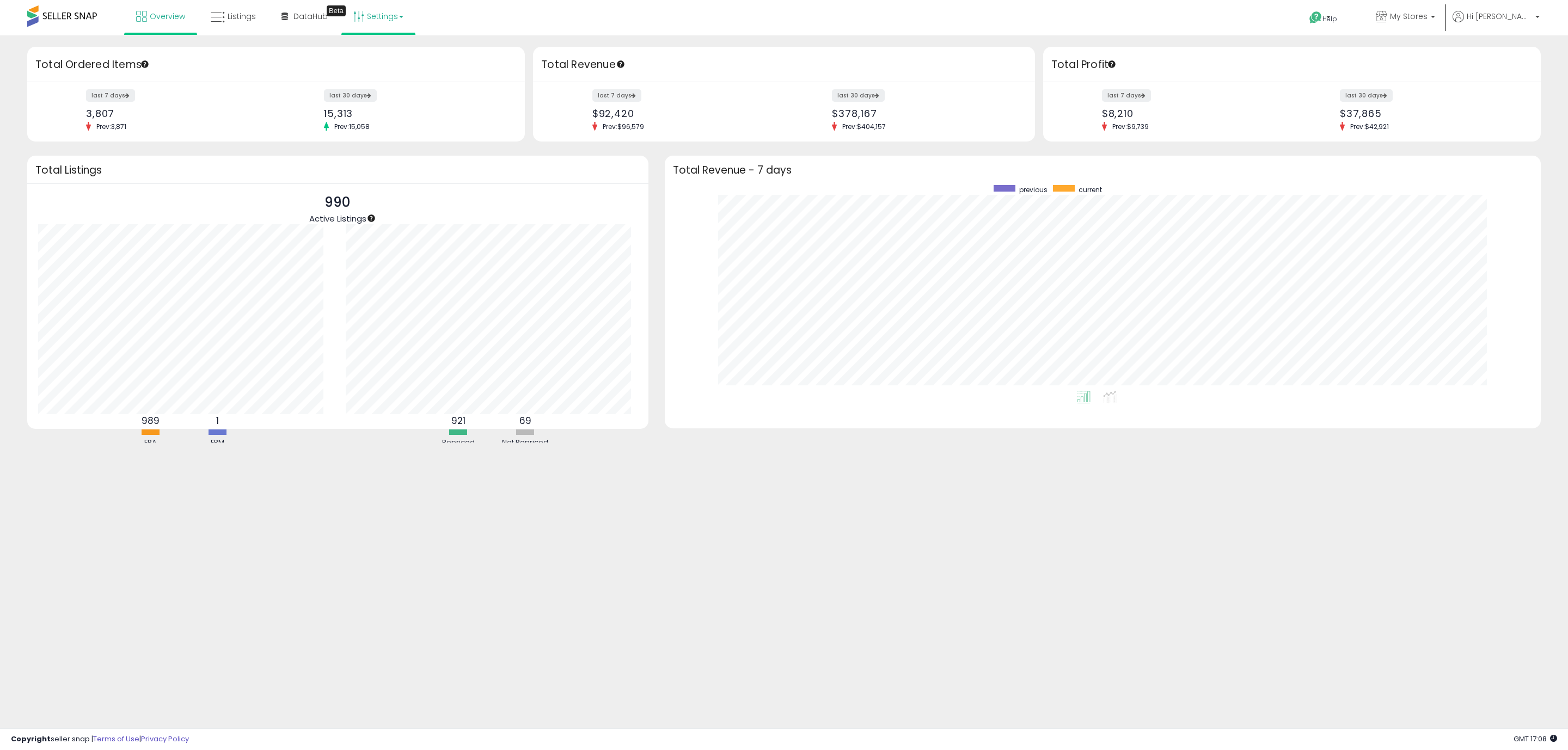
click at [363, 5] on link "Settings" at bounding box center [378, 16] width 67 height 33
click at [379, 58] on link "Store settings" at bounding box center [380, 54] width 49 height 10
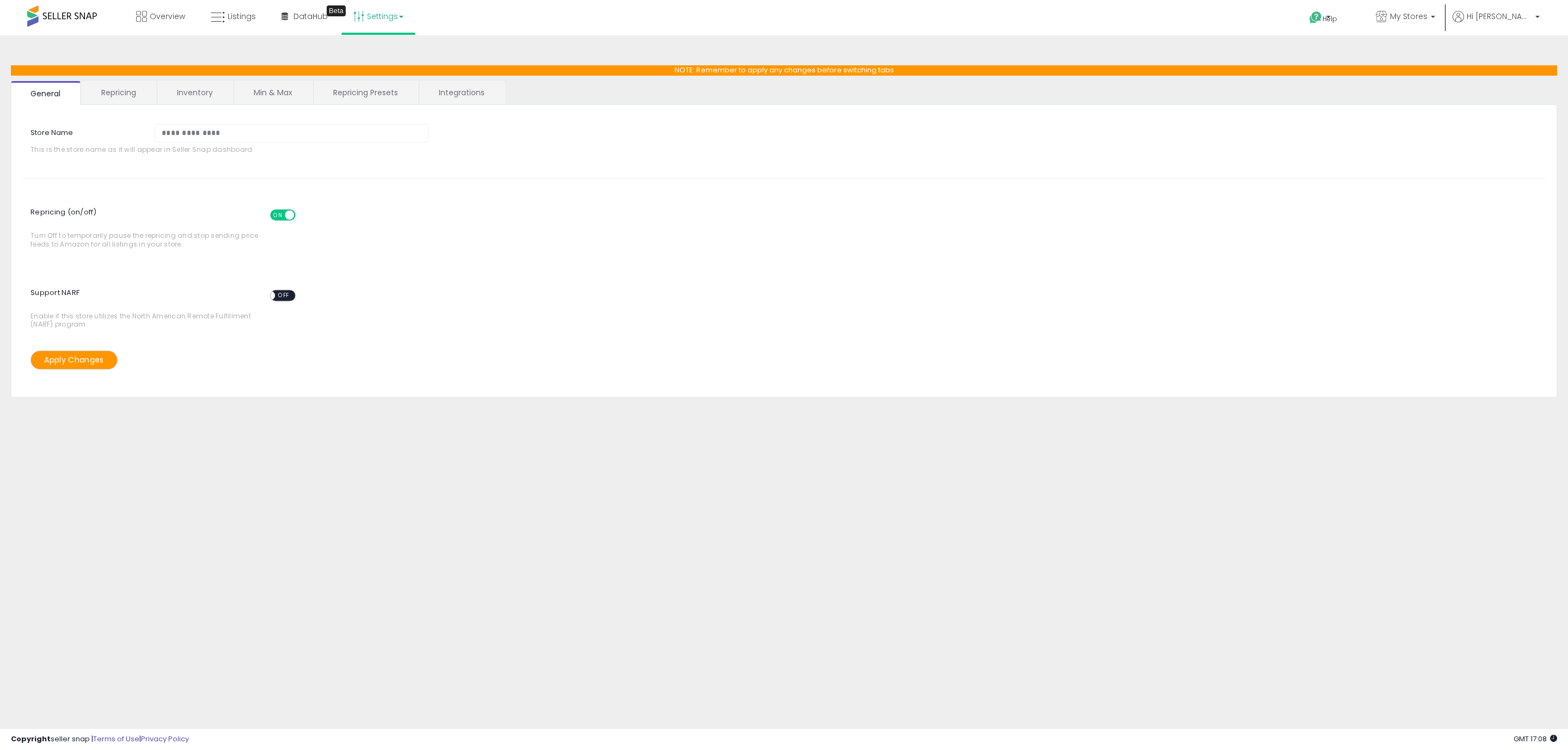
click at [142, 88] on link "Repricing" at bounding box center [118, 93] width 74 height 22
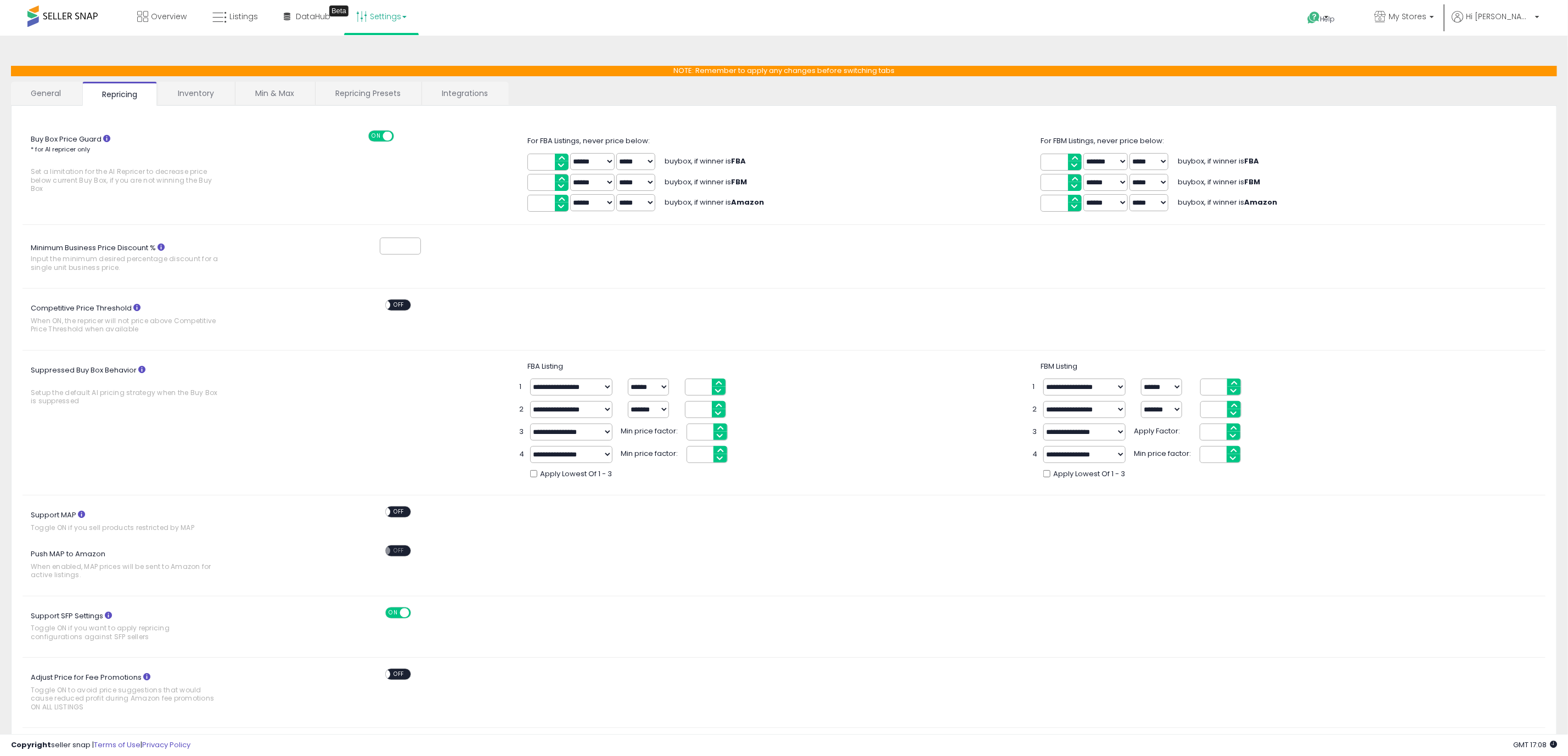
click at [186, 89] on link "Inventory" at bounding box center [196, 94] width 76 height 23
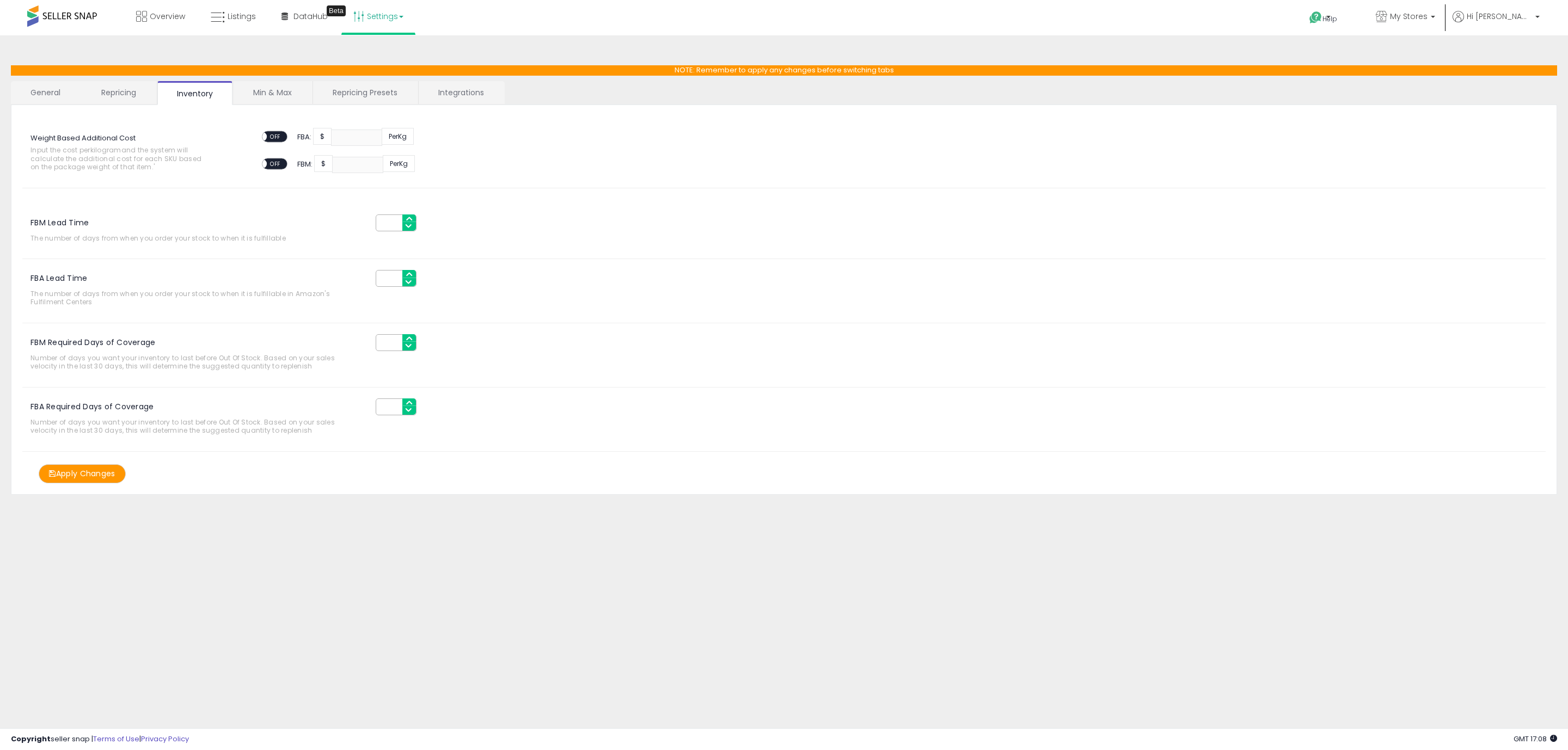
click at [254, 83] on link "Min & Max" at bounding box center [272, 93] width 78 height 22
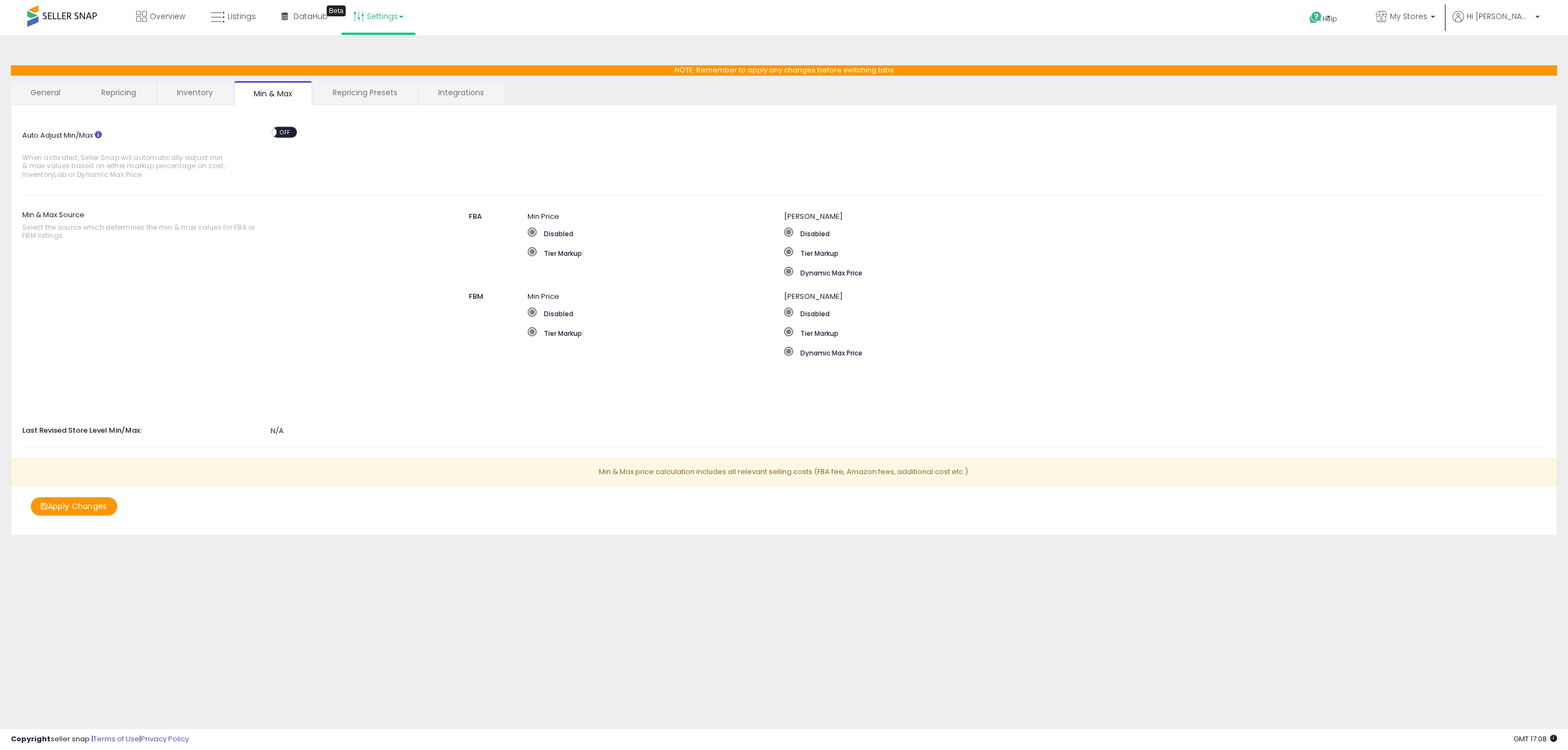
click at [329, 93] on link "Repricing Presets" at bounding box center [365, 93] width 104 height 22
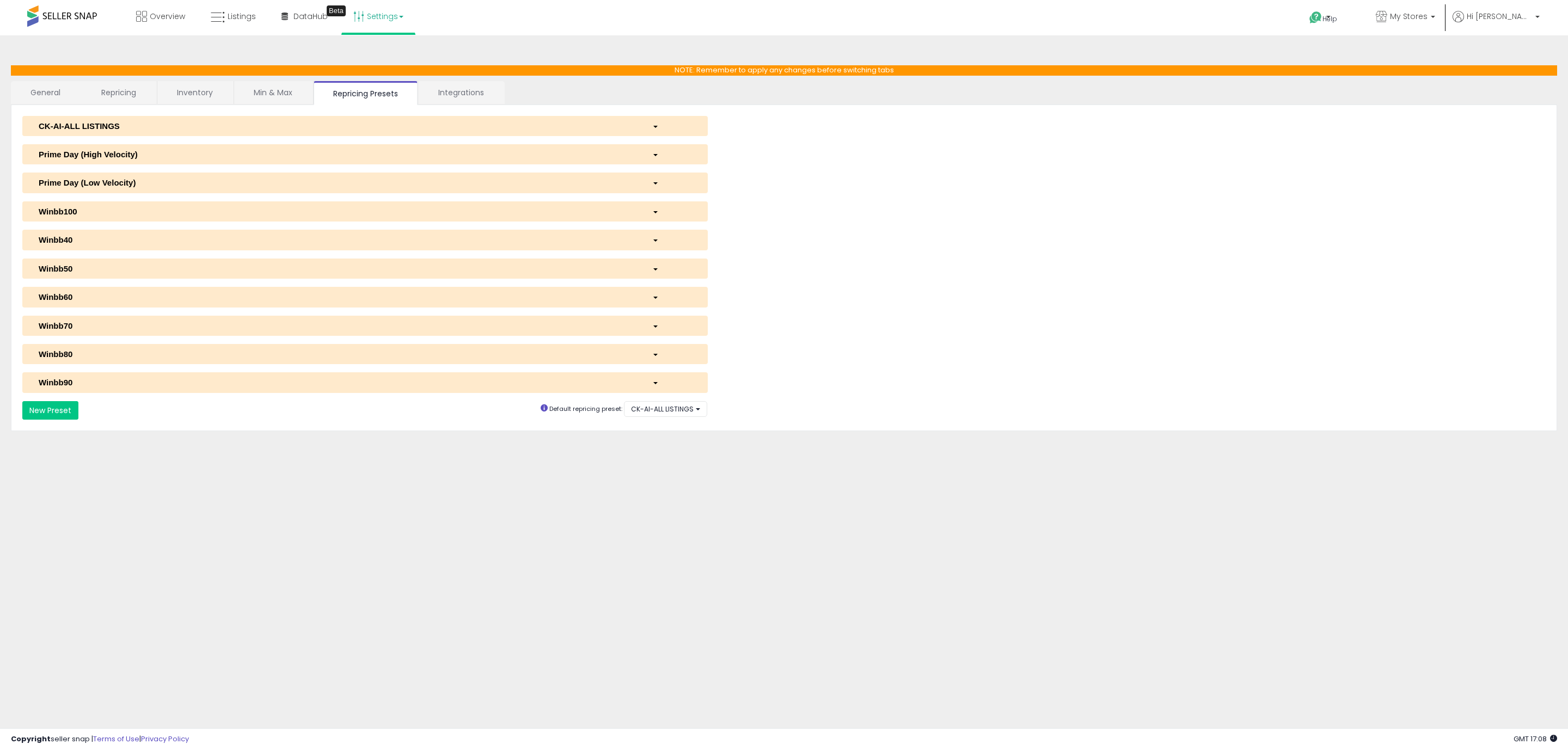
click at [429, 93] on link "Integrations" at bounding box center [461, 93] width 85 height 22
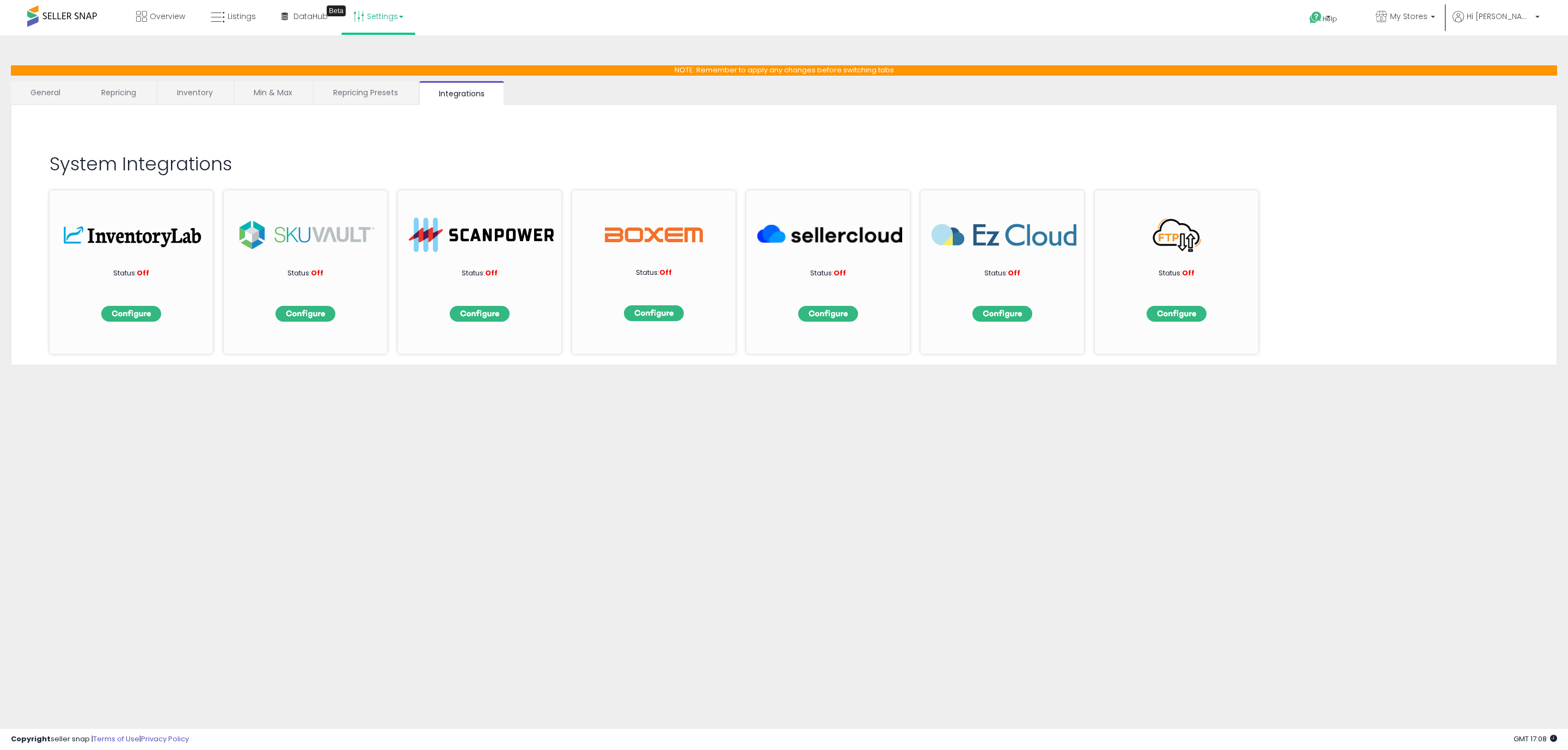
click at [701, 70] on p "NOTE: Remember to apply any changes before switching tabs" at bounding box center [784, 70] width 1546 height 10
click at [46, 94] on link "General" at bounding box center [46, 93] width 69 height 22
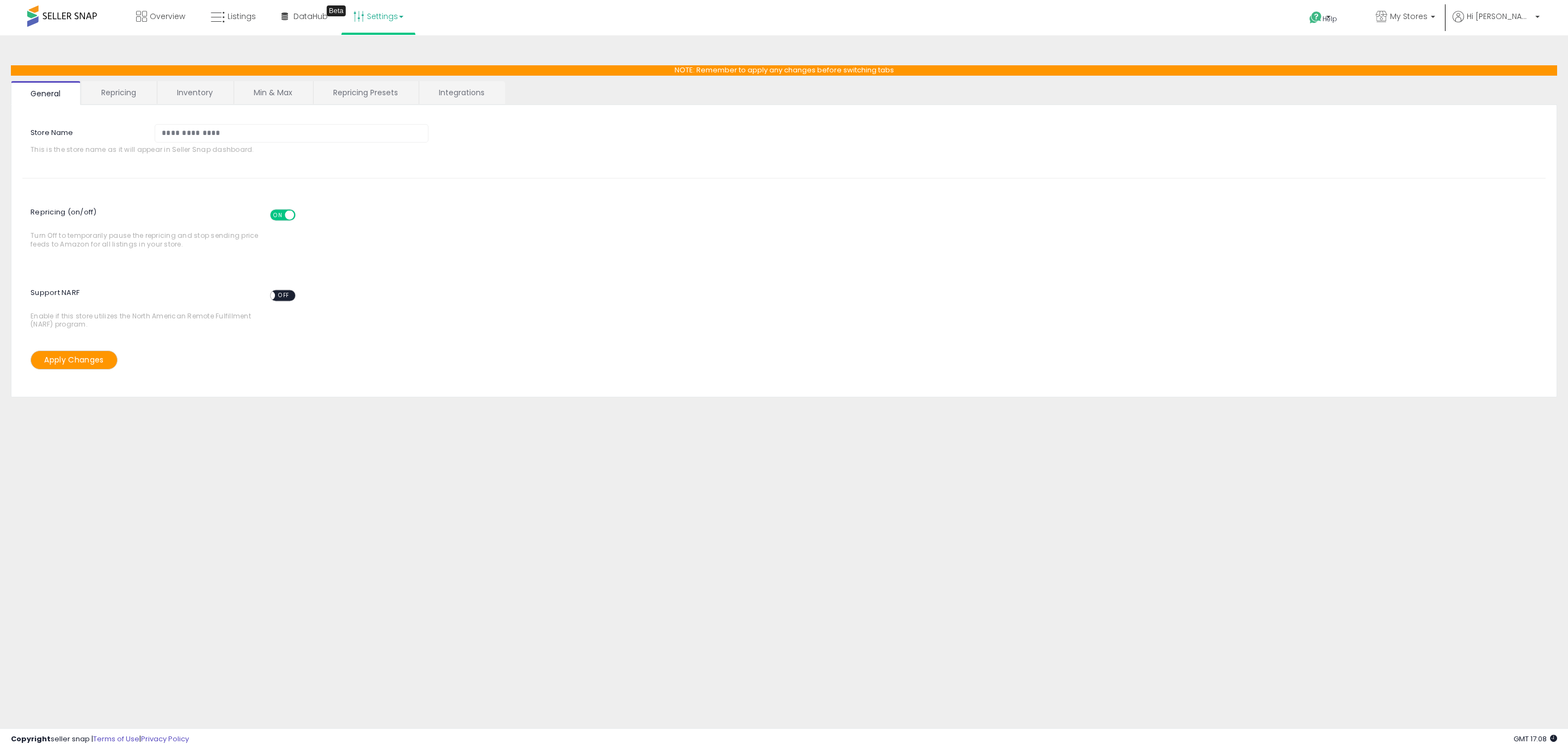
click at [126, 82] on link "Repricing" at bounding box center [118, 93] width 74 height 22
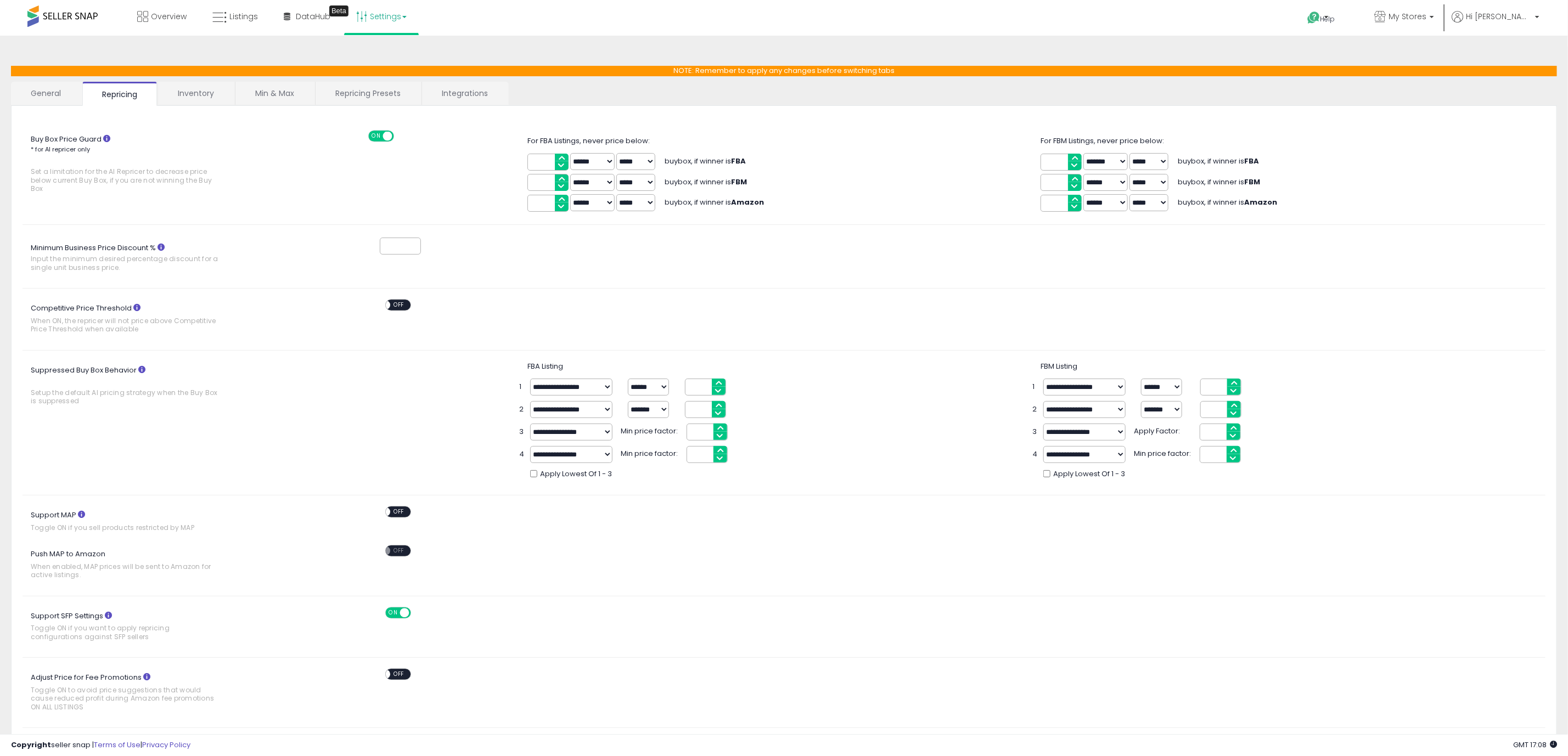
click at [193, 80] on div "**********" at bounding box center [784, 454] width 1546 height 775
click at [210, 84] on link "Inventory" at bounding box center [196, 94] width 76 height 23
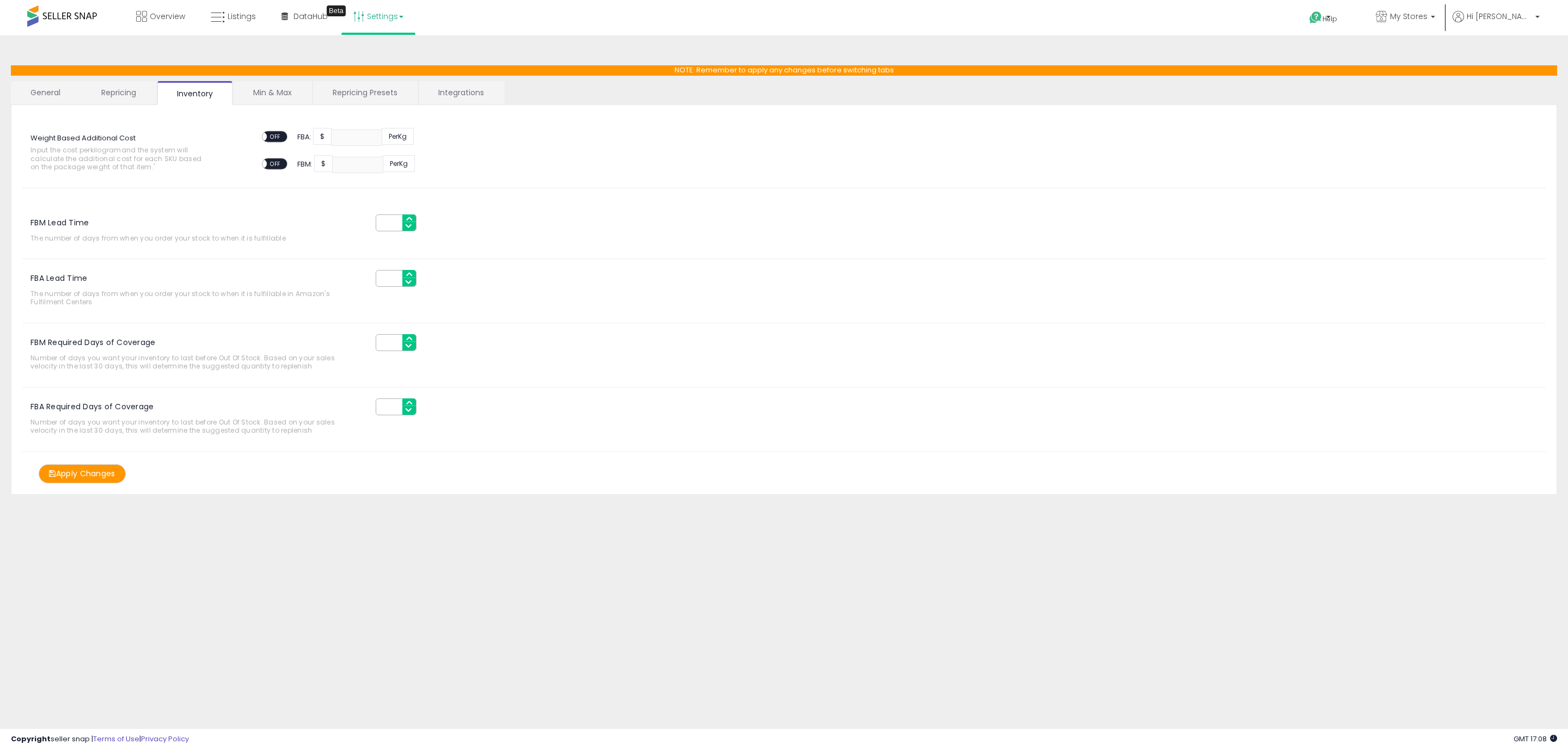
click at [278, 96] on link "Min & Max" at bounding box center [272, 93] width 78 height 22
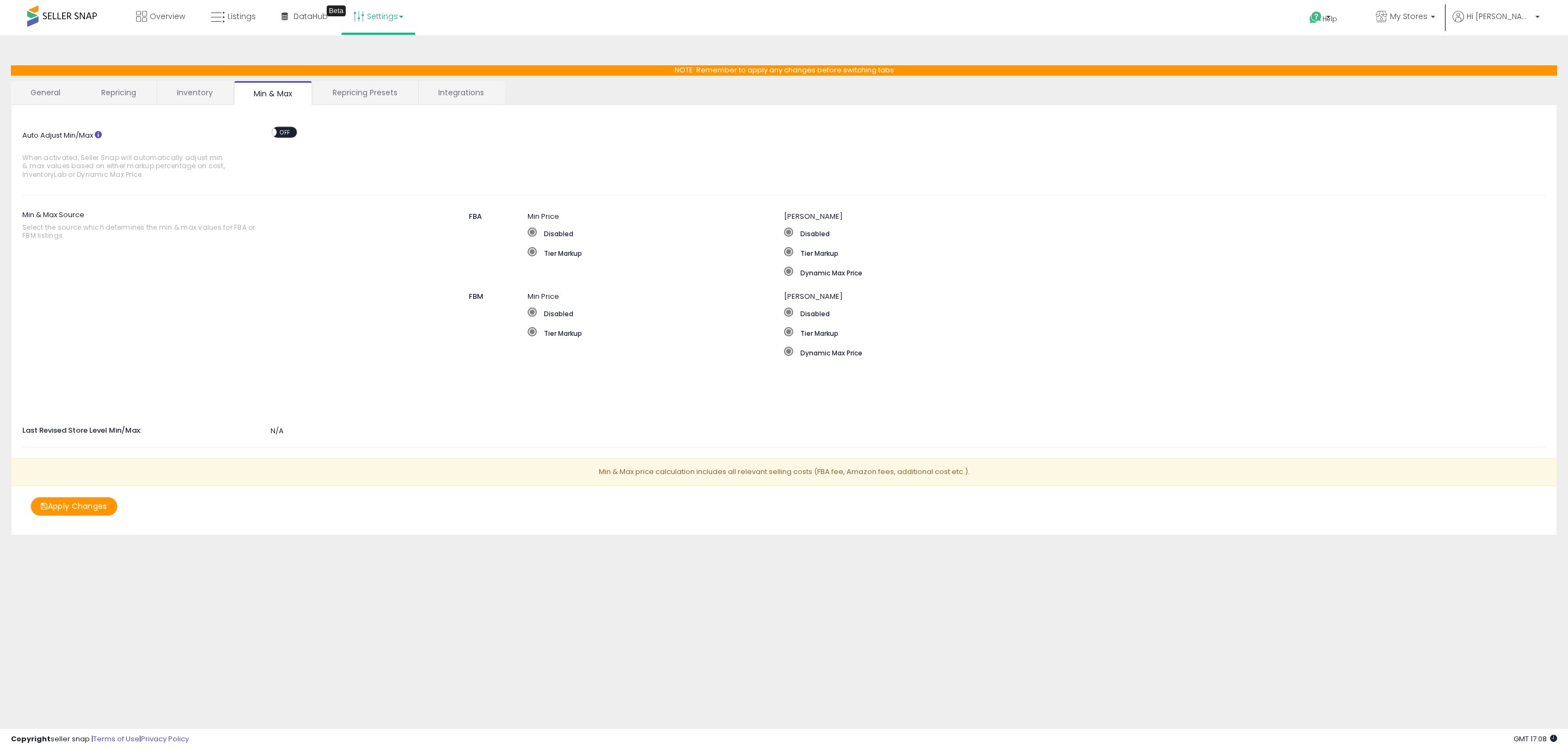
click at [336, 97] on link "Repricing Presets" at bounding box center [365, 93] width 104 height 22
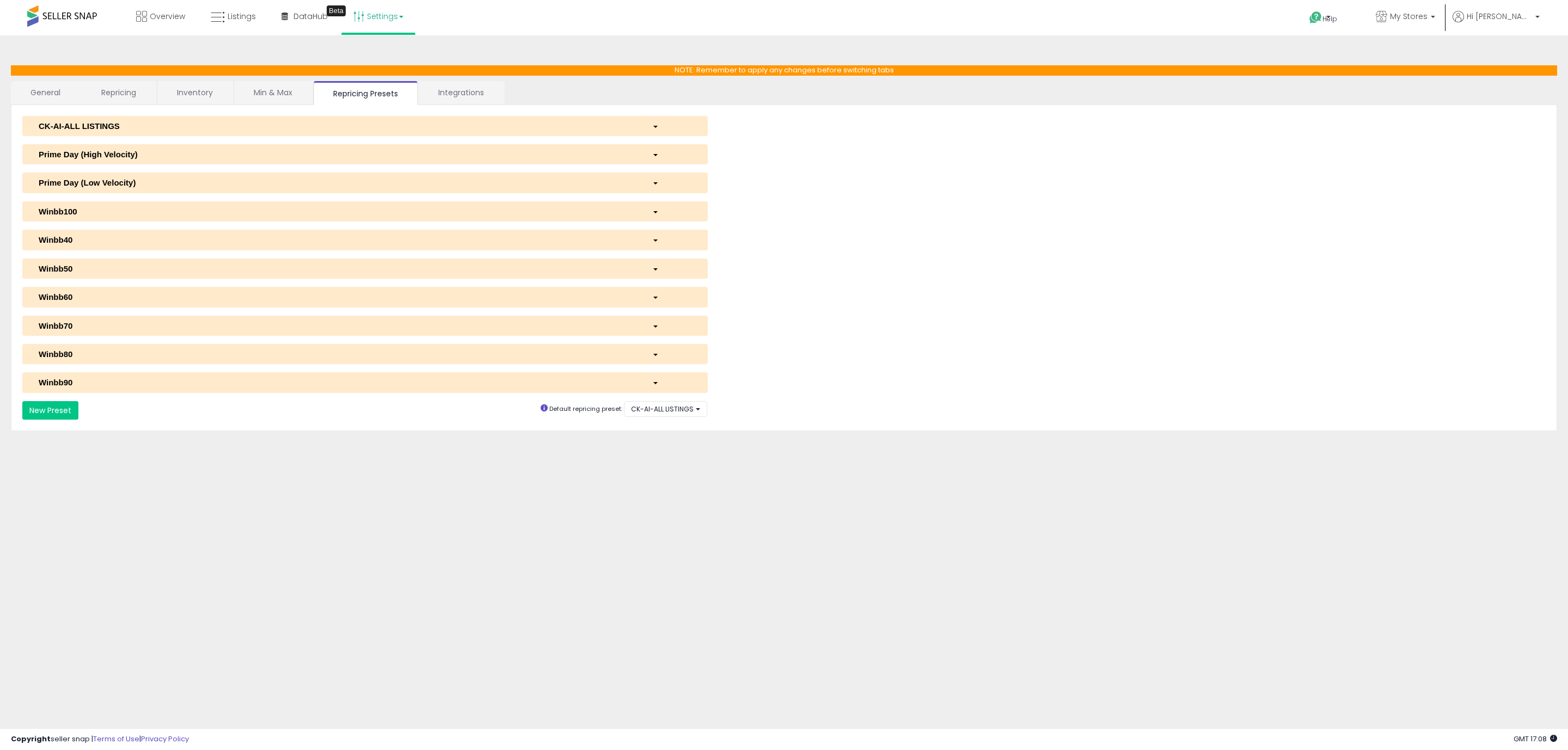
click at [454, 86] on link "Integrations" at bounding box center [461, 93] width 85 height 22
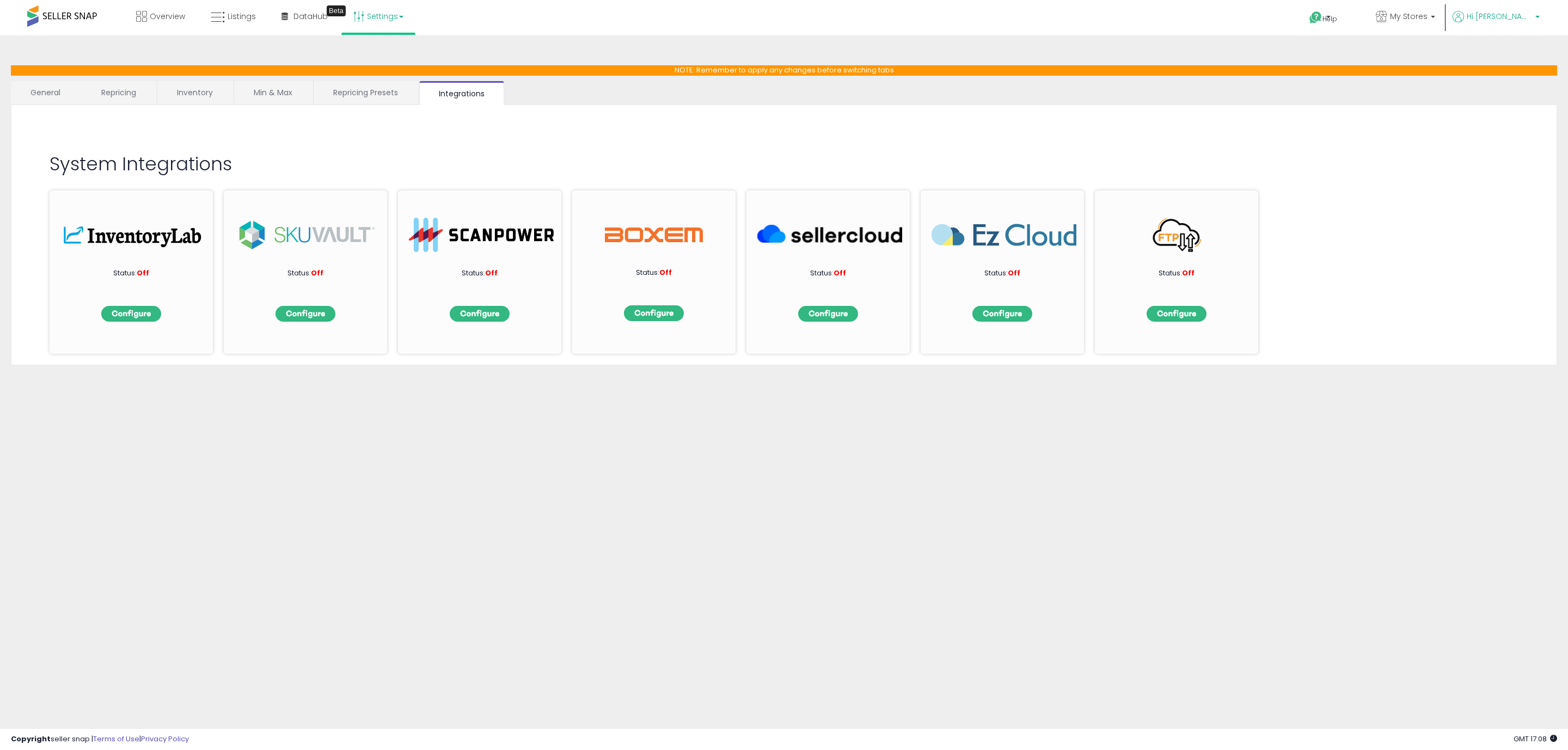
click at [1464, 13] on icon at bounding box center [1458, 17] width 11 height 11
click at [1516, 48] on li "Account" at bounding box center [1515, 58] width 45 height 27
click at [1521, 52] on li "Account" at bounding box center [1515, 58] width 45 height 27
click at [1519, 61] on link "Account" at bounding box center [1515, 57] width 29 height 10
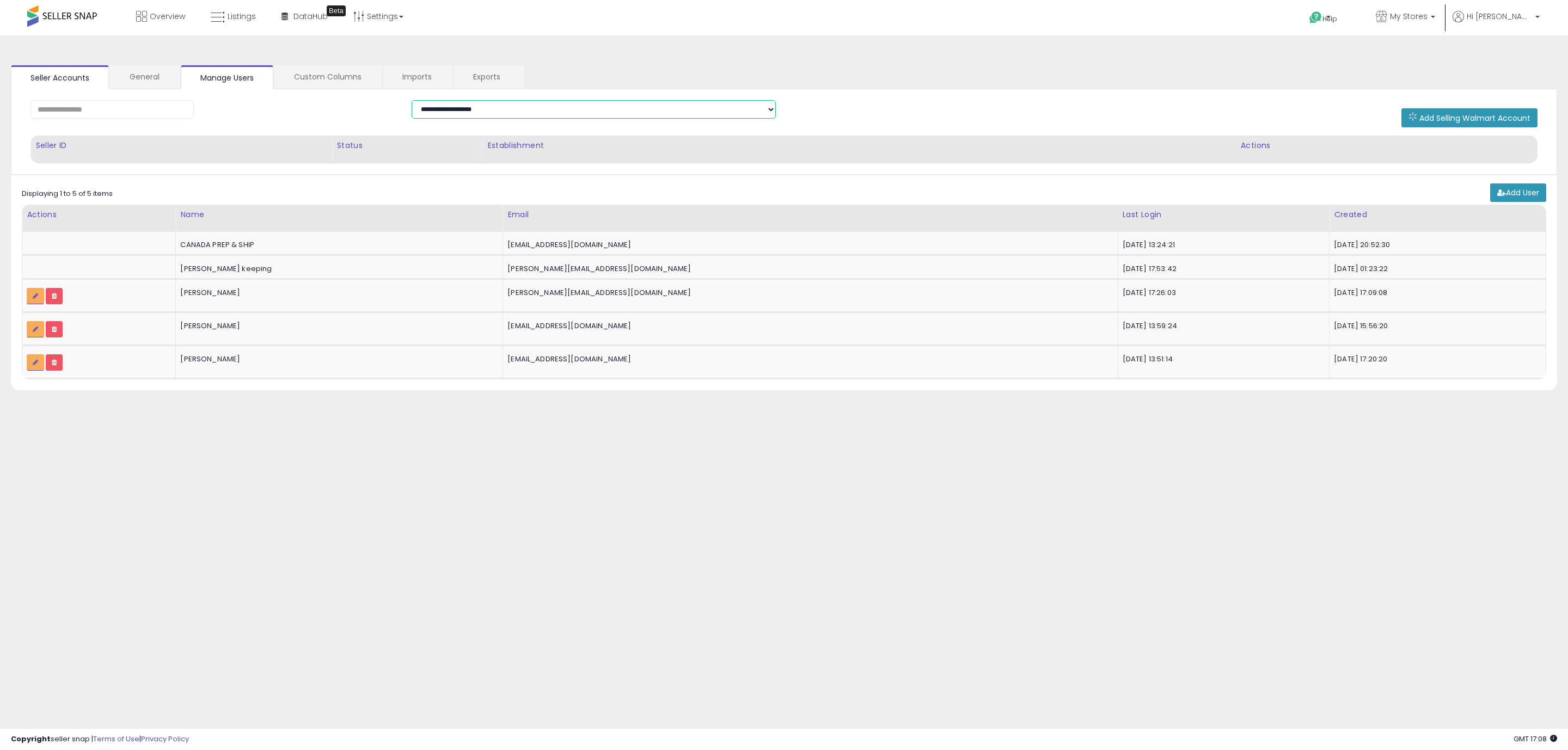
click at [500, 112] on select "**********" at bounding box center [593, 110] width 365 height 19
click at [777, 534] on body "Unable to login Retrieving listings data.. has not yet accepted the Terms of Us…" at bounding box center [784, 375] width 1568 height 750
click at [356, 141] on div "Status" at bounding box center [407, 145] width 142 height 11
click at [309, 19] on span "DataHub" at bounding box center [310, 17] width 35 height 11
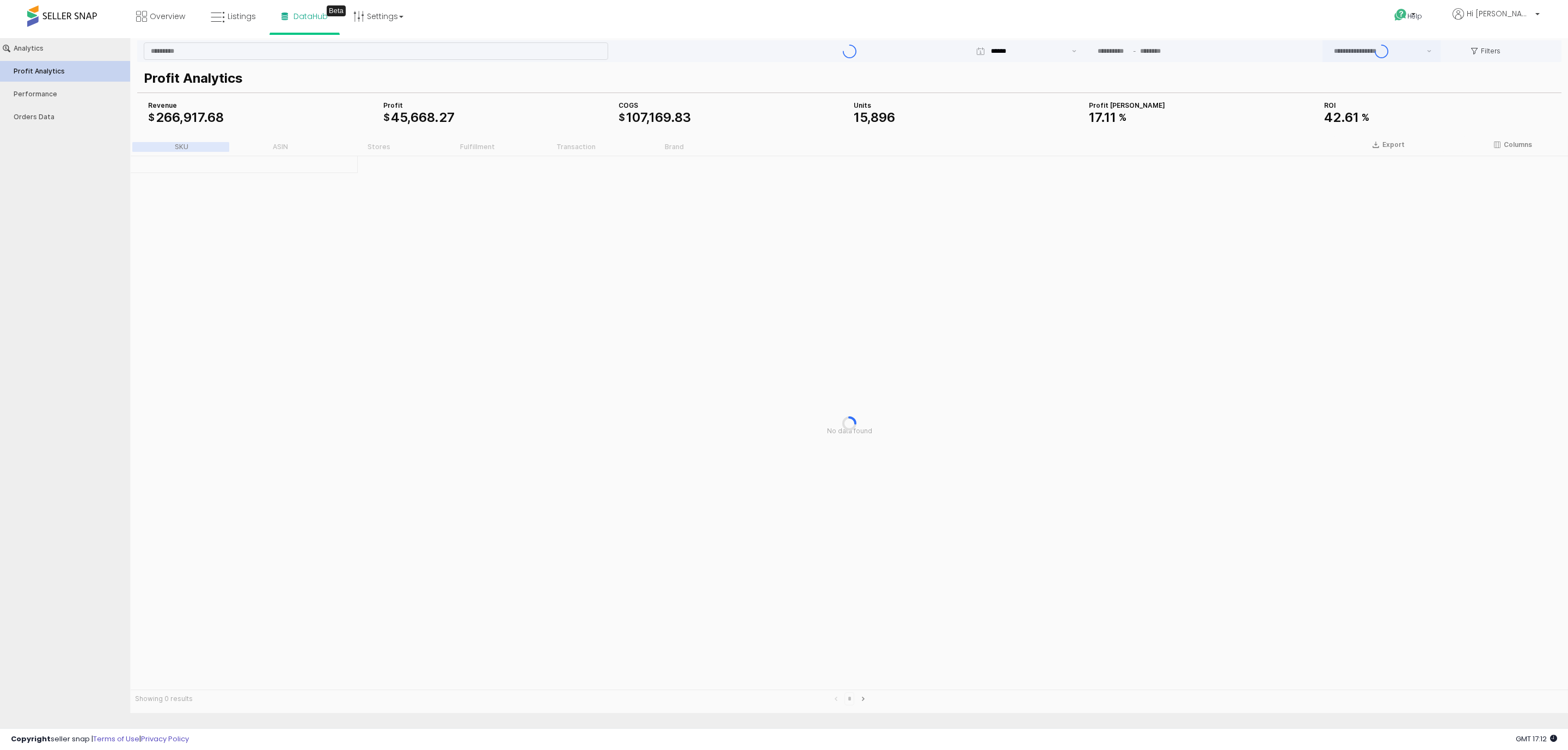
type input "***"
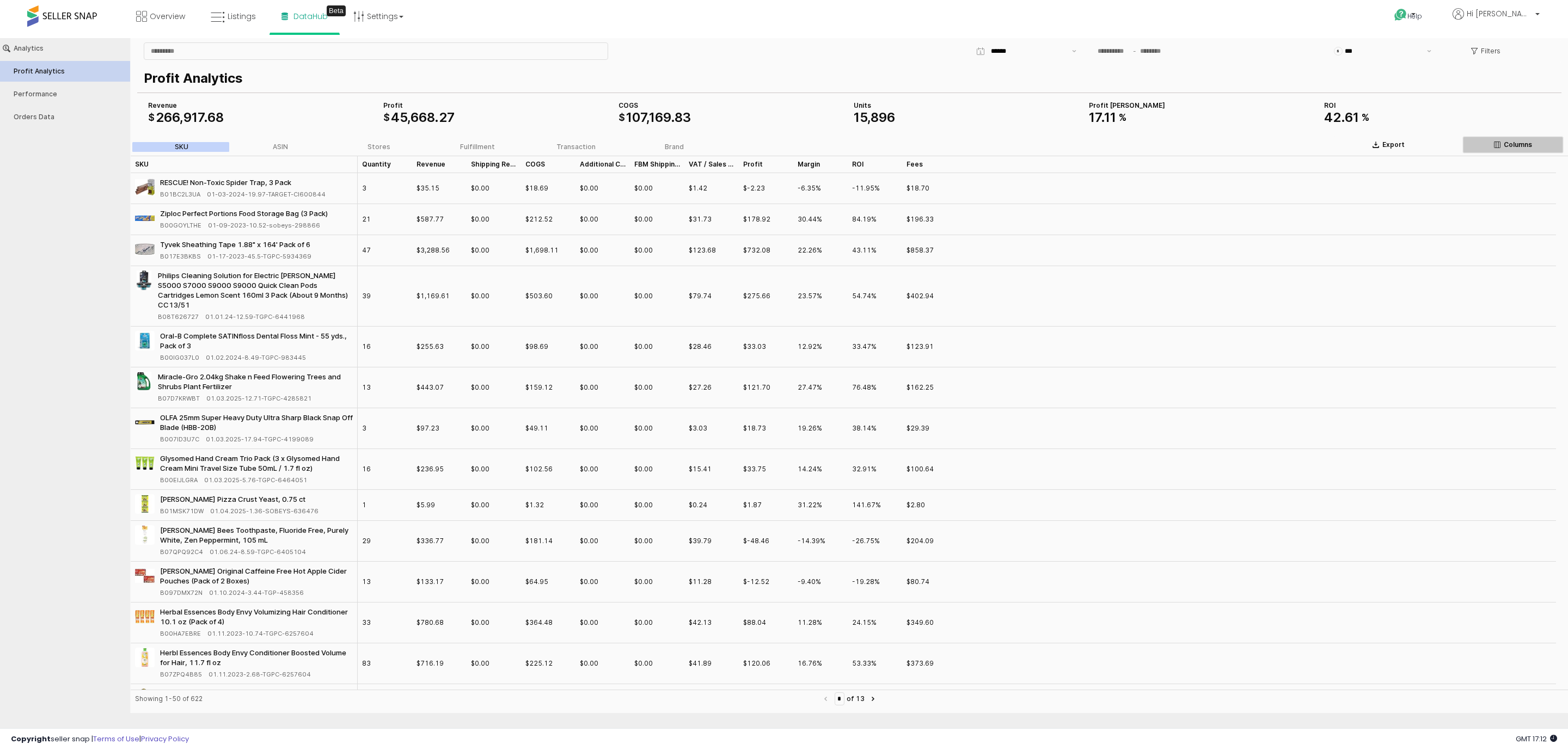
click at [1504, 141] on p "Columns" at bounding box center [1517, 144] width 28 height 8
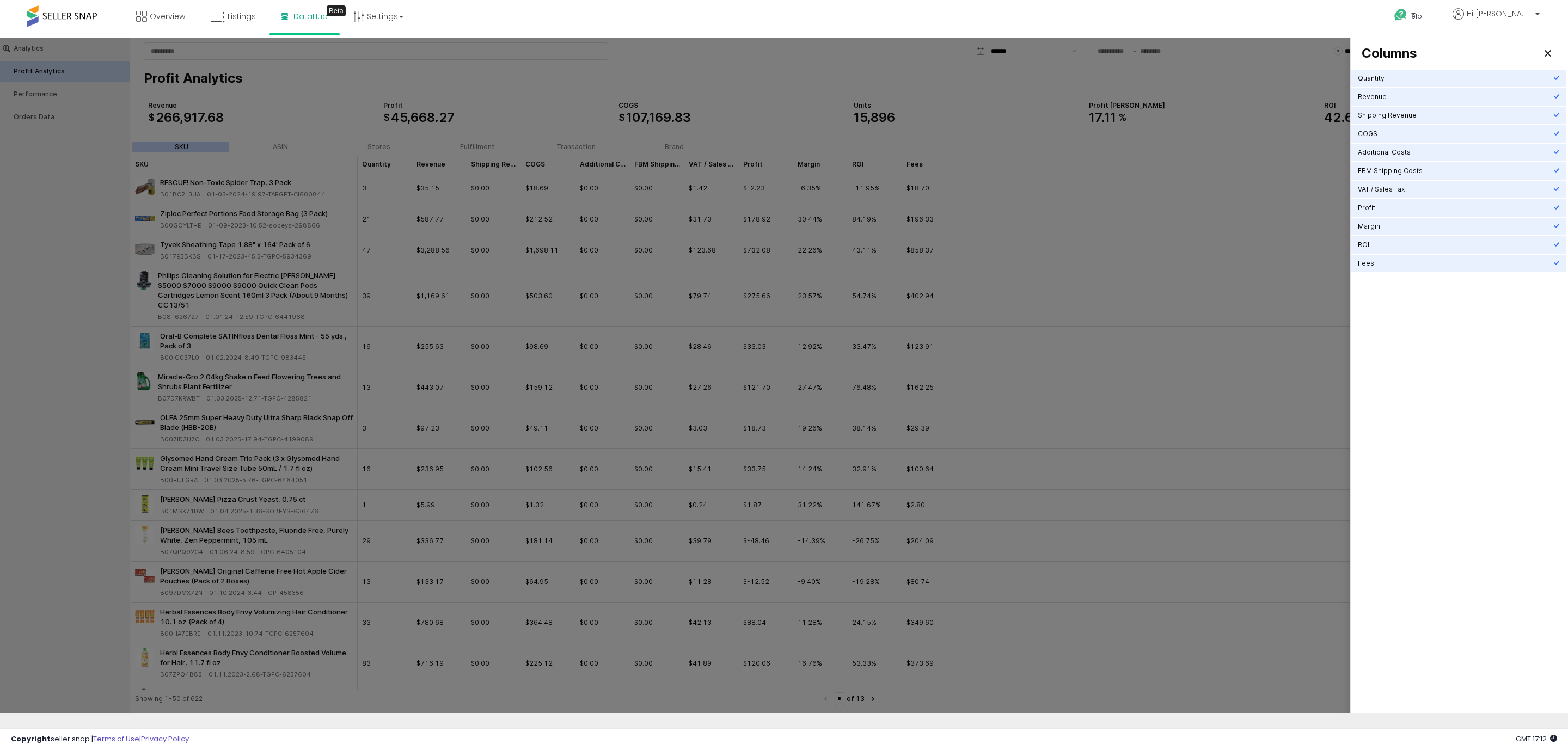
click at [1265, 264] on div at bounding box center [784, 376] width 1568 height 675
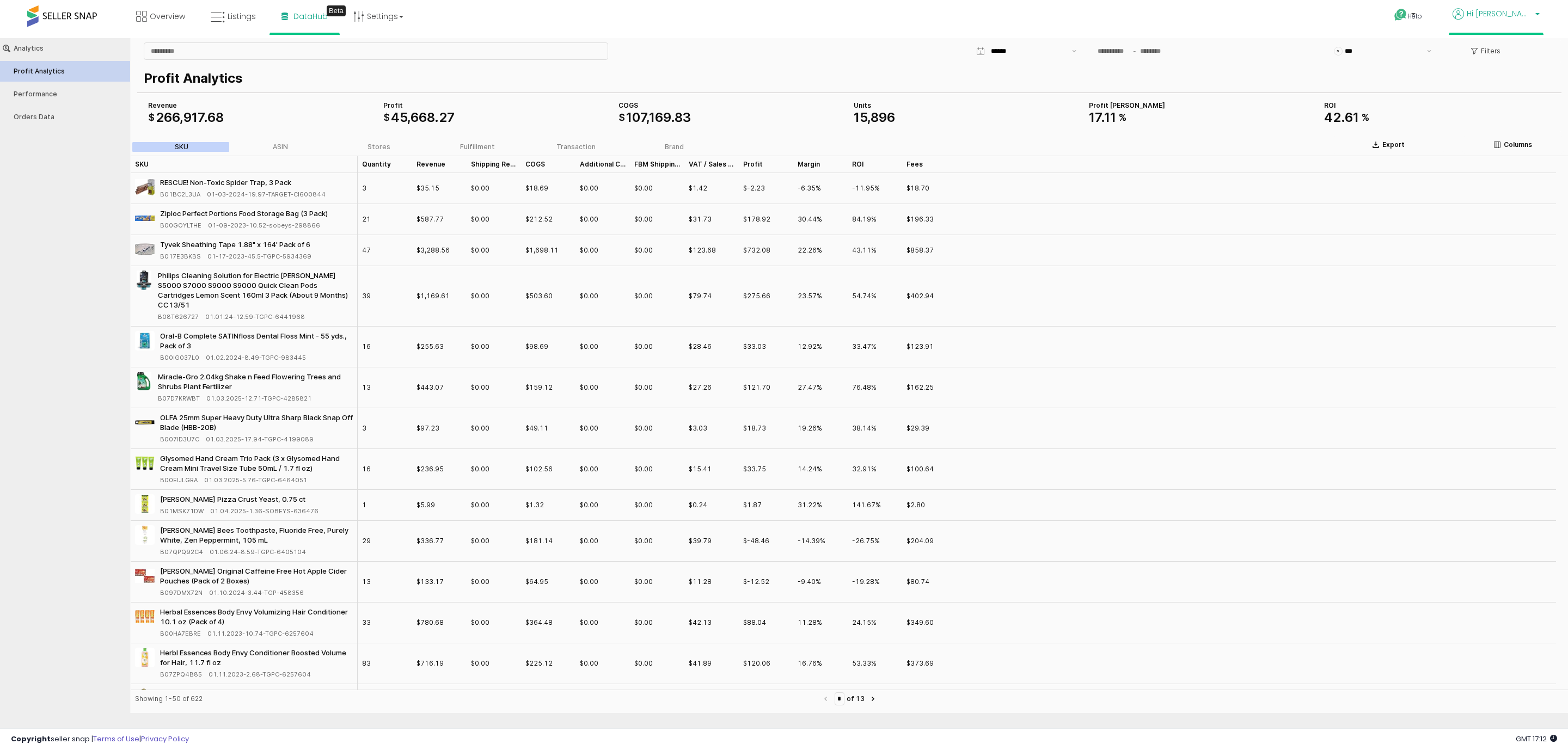
click at [1509, 20] on p "Hi [PERSON_NAME]" at bounding box center [1496, 15] width 87 height 14
click at [1443, 22] on link "Help" at bounding box center [1414, 16] width 58 height 33
click at [1312, 8] on div "Help Contact Support Search Knowledge Hub Request a Feature Hi Curtis" at bounding box center [1292, 22] width 520 height 46
click at [231, 16] on span "Listings" at bounding box center [242, 17] width 28 height 11
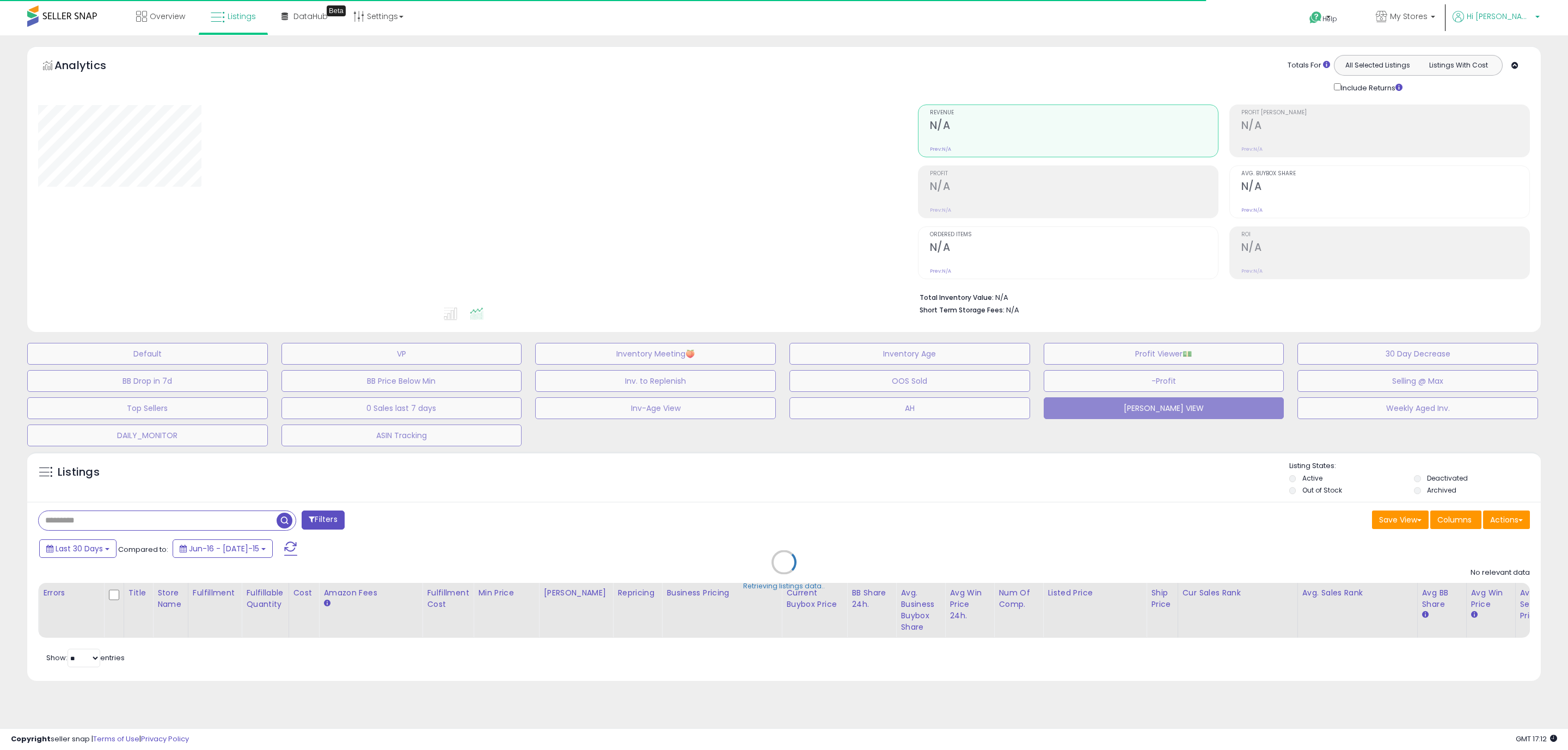
click at [1506, 15] on span "Hi [PERSON_NAME]" at bounding box center [1500, 17] width 66 height 11
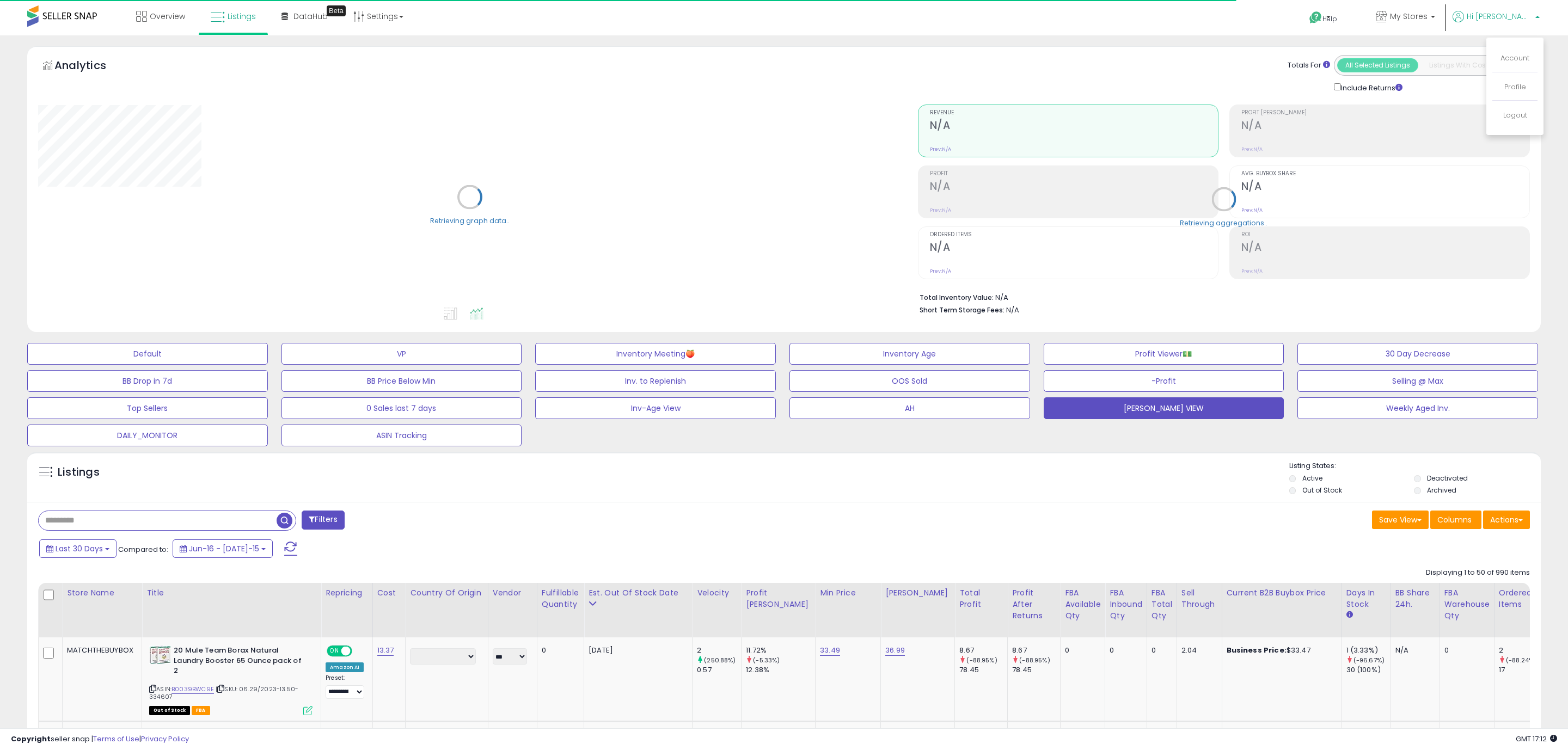
select select "**"
click at [1415, 18] on span "My Stores" at bounding box center [1396, 17] width 37 height 11
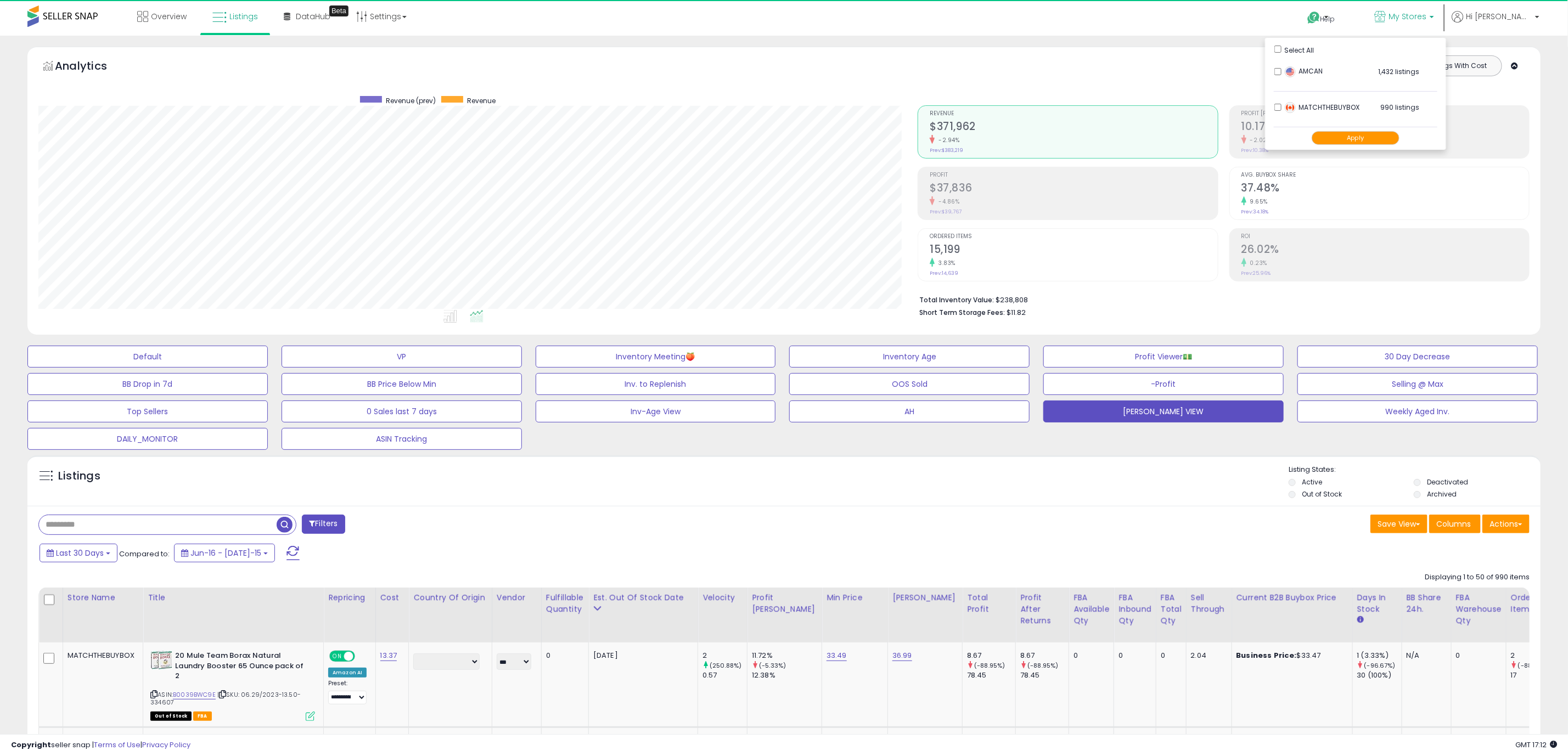
click at [1400, 141] on button "Apply" at bounding box center [1355, 138] width 88 height 14
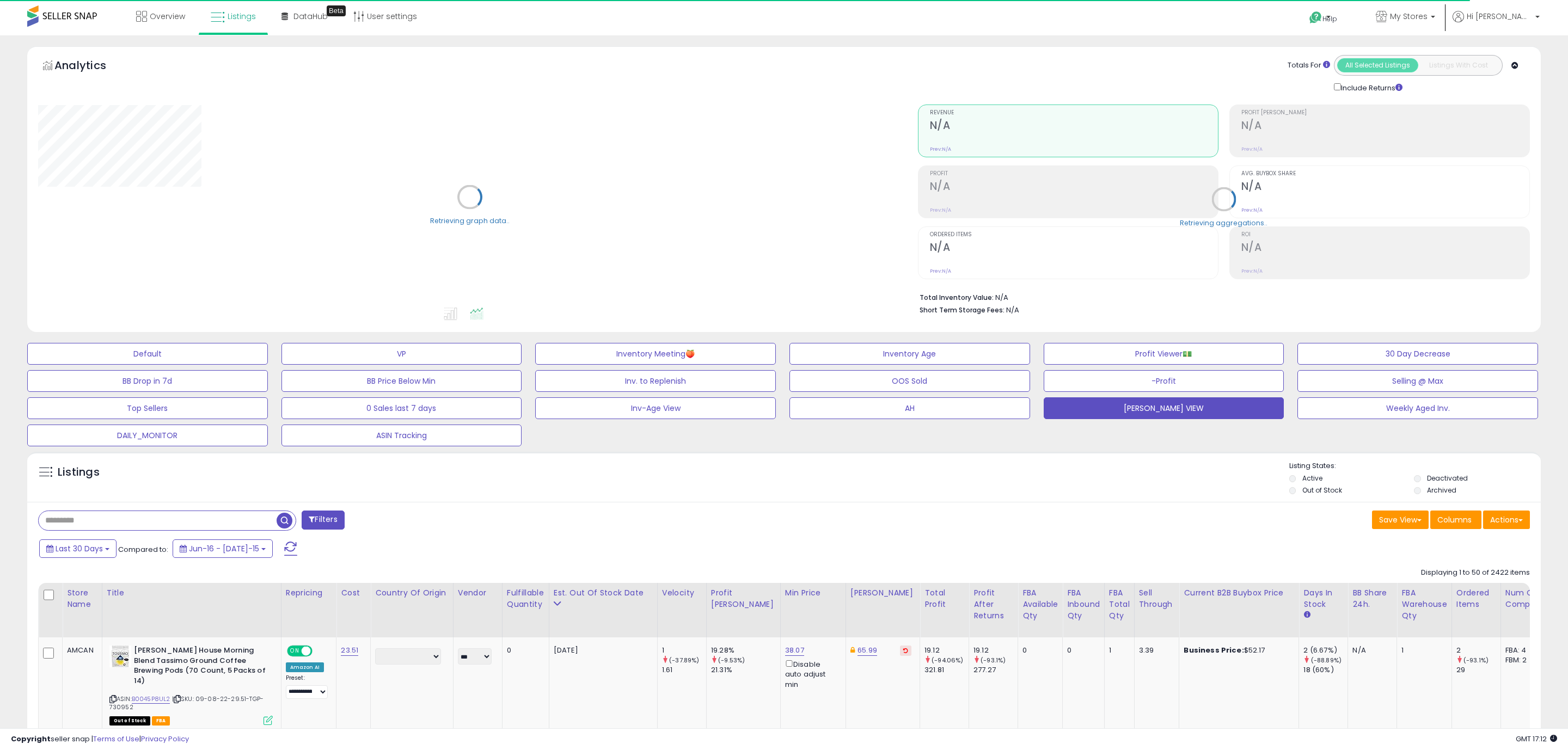
select select "**"
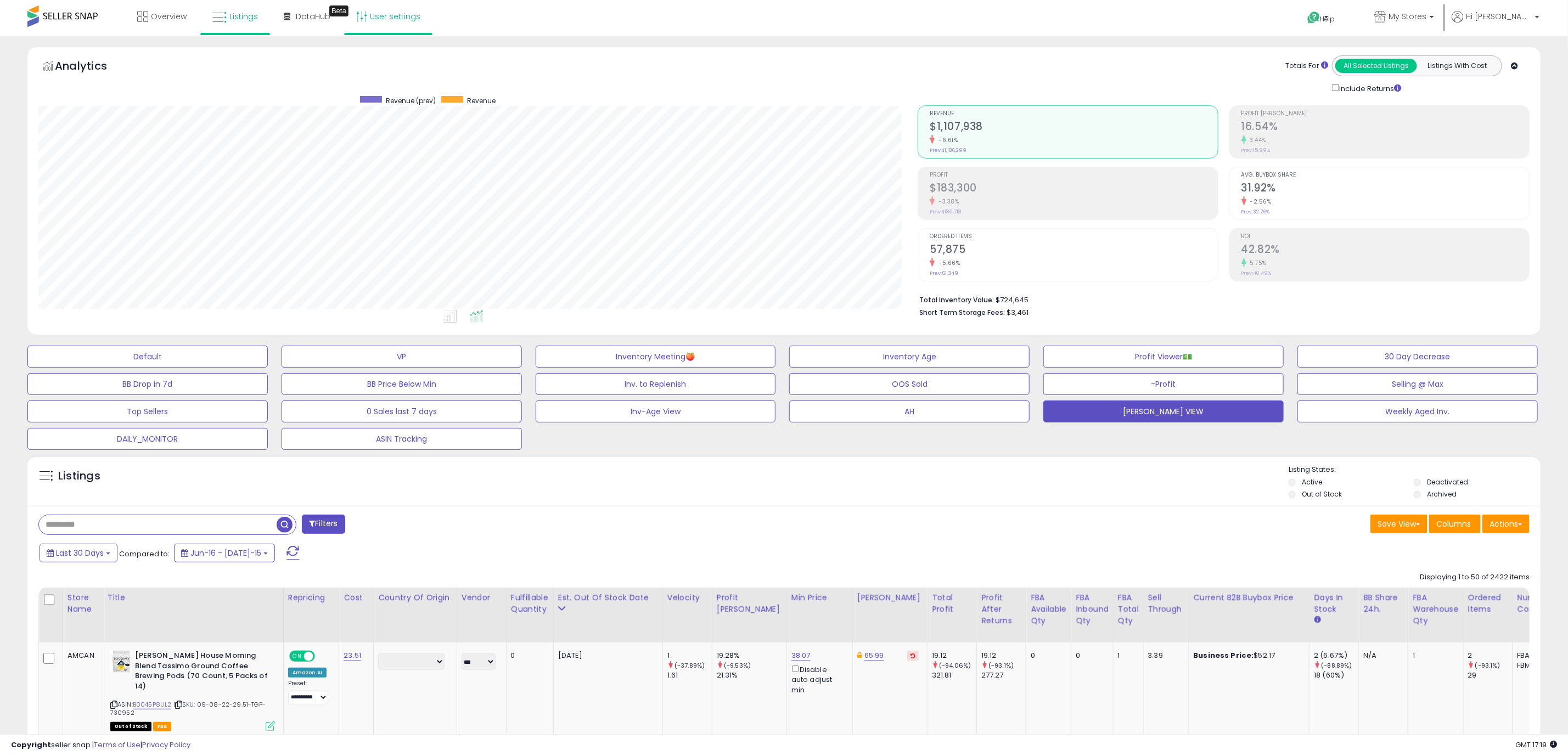
scroll to position [226, 879]
